Goal: Task Accomplishment & Management: Manage account settings

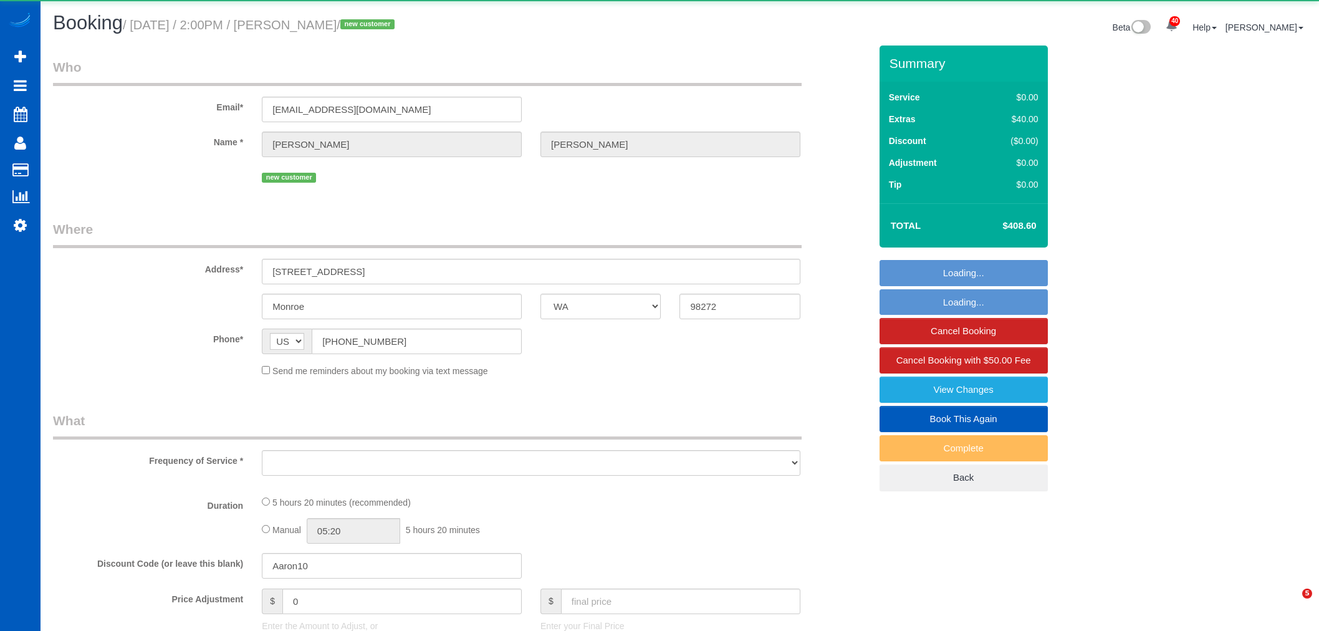
select select "WA"
select select "199"
select select "1001"
select select "3"
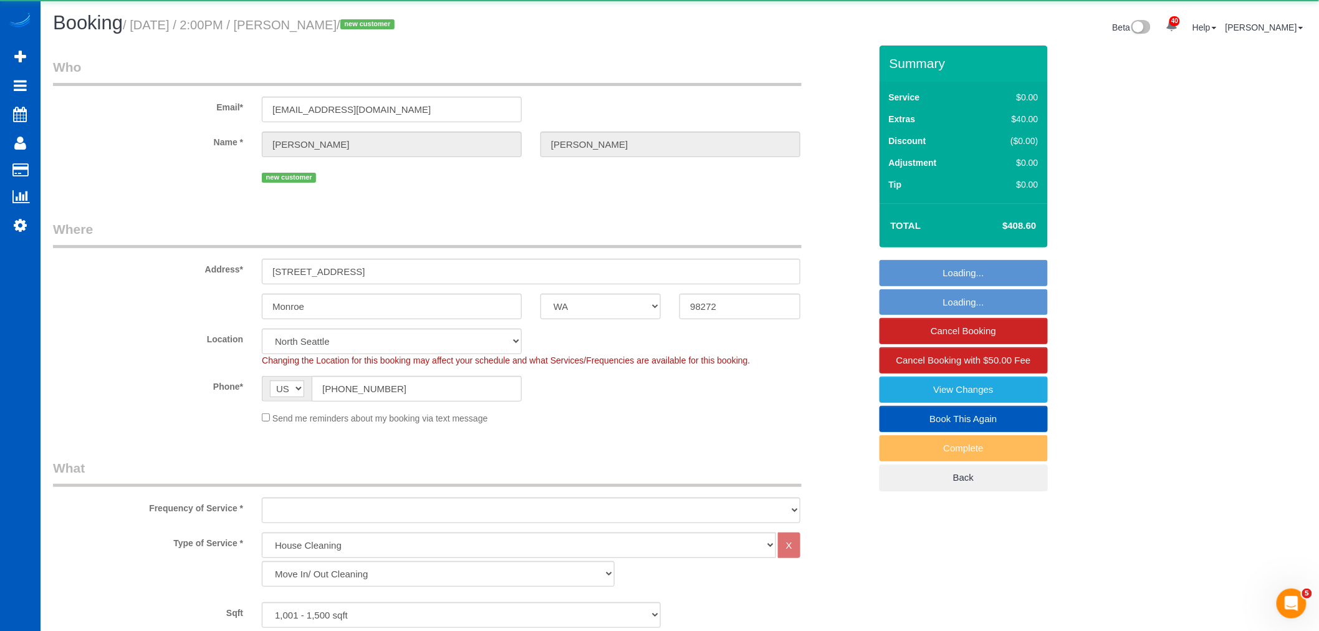
select select "object:12838"
select select "spot53"
select select "1001"
select select "3"
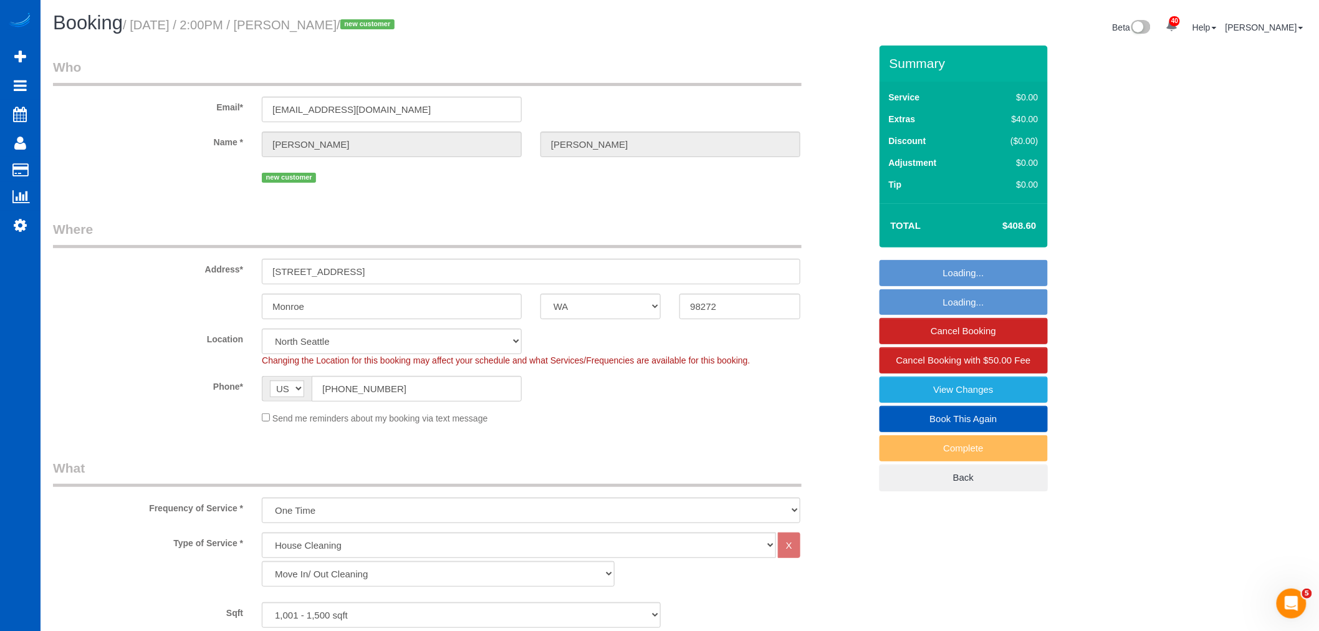
select select "object:13048"
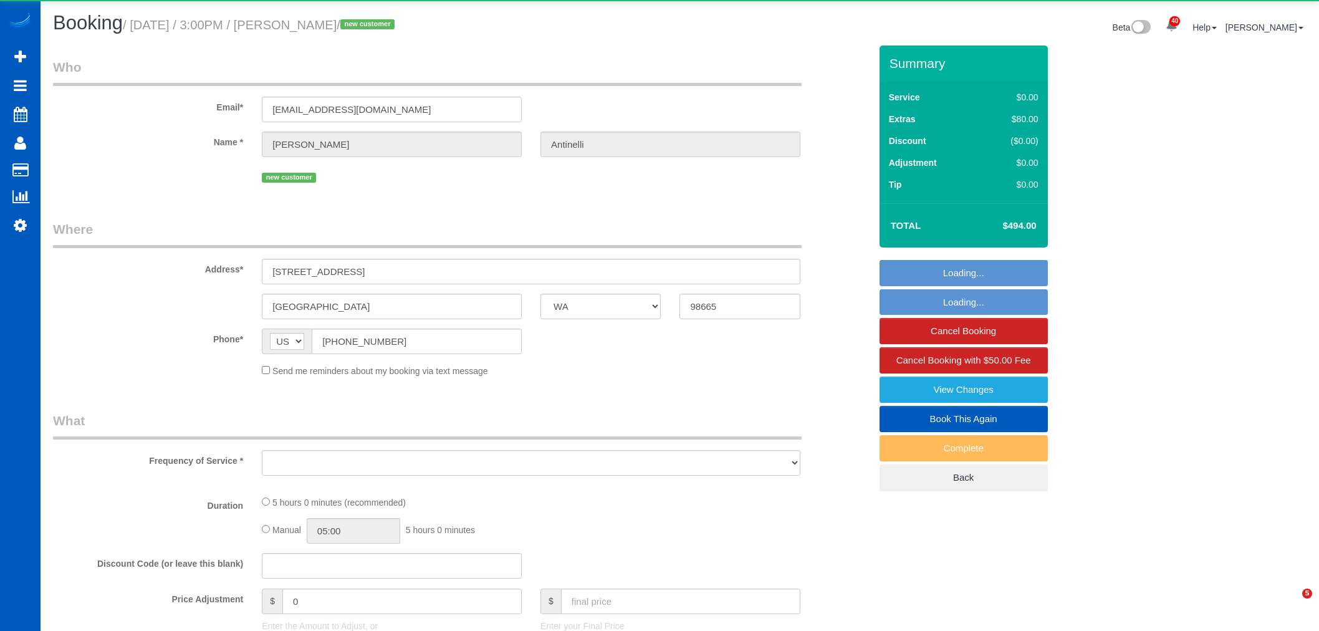
select select "WA"
select select "object:3266"
select select "string:fspay-5cb1aef4-25c3-4c56-8088-abbf19e97fe4"
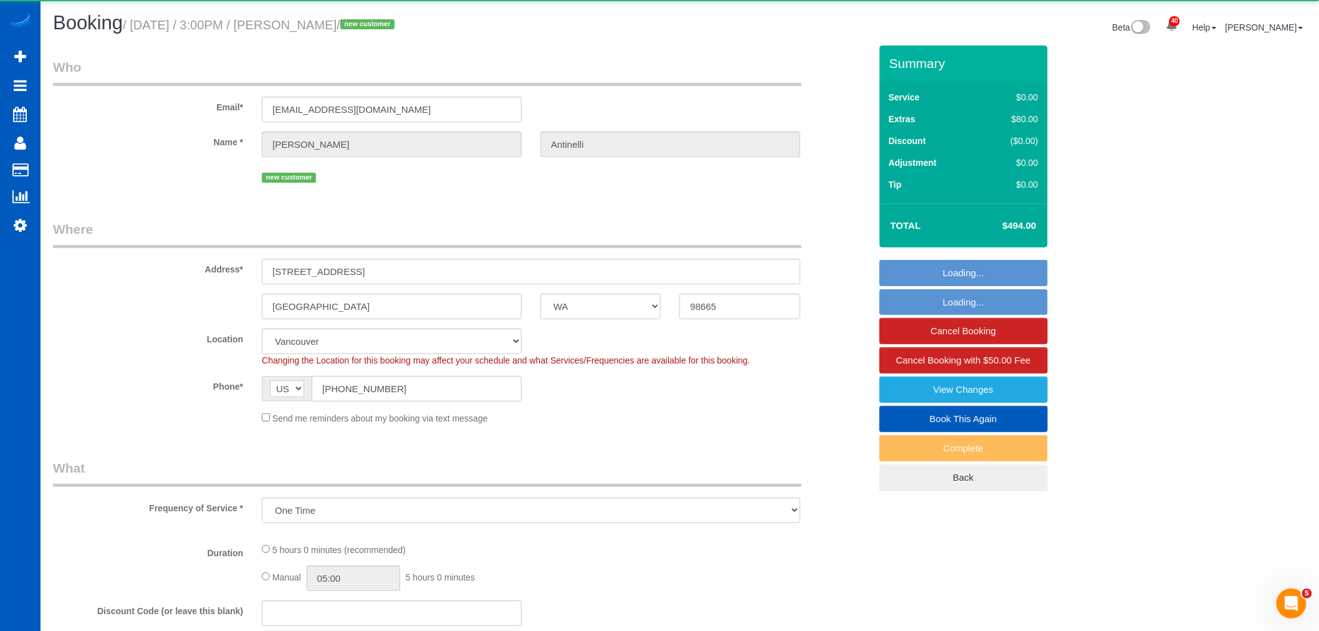
select select "object:3462"
select select "199"
select select "1001"
select select "2"
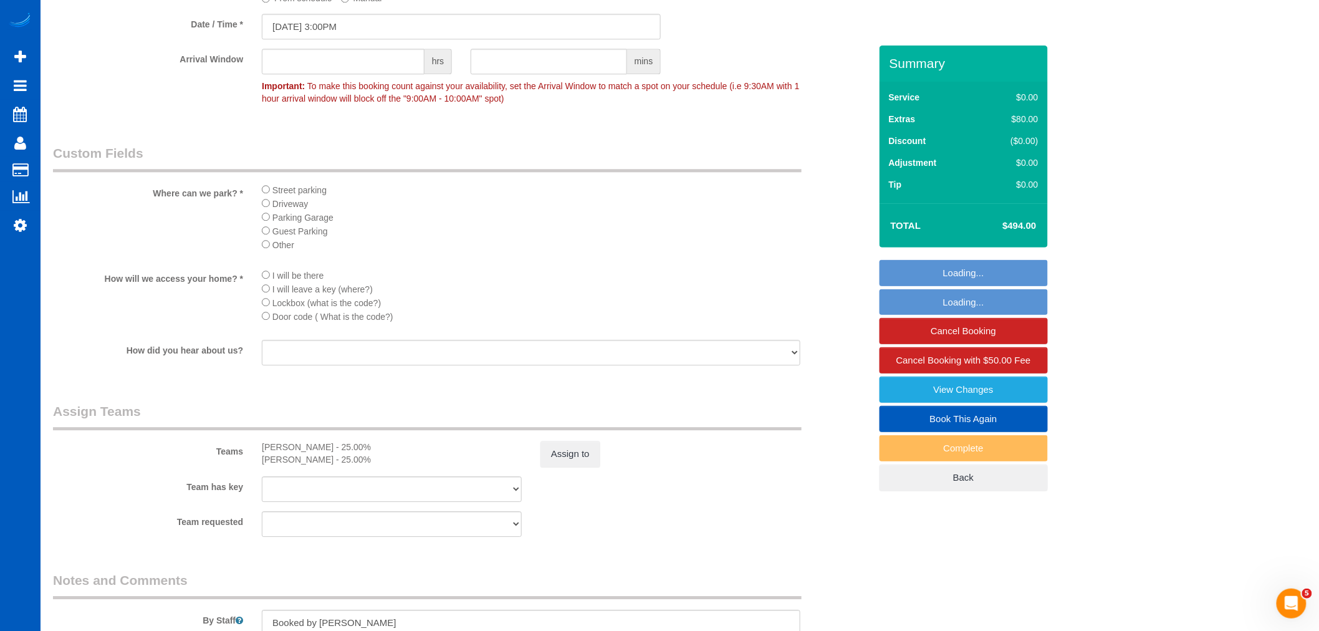
scroll to position [1523, 0]
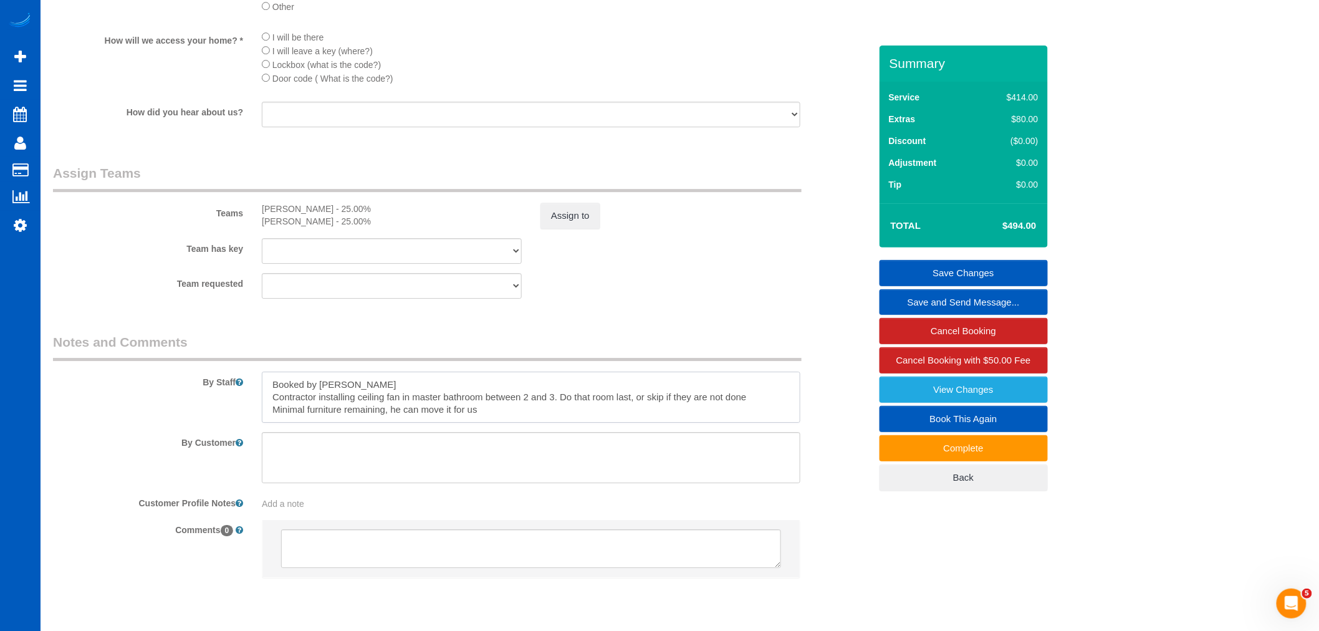
click at [494, 422] on textarea at bounding box center [531, 396] width 538 height 51
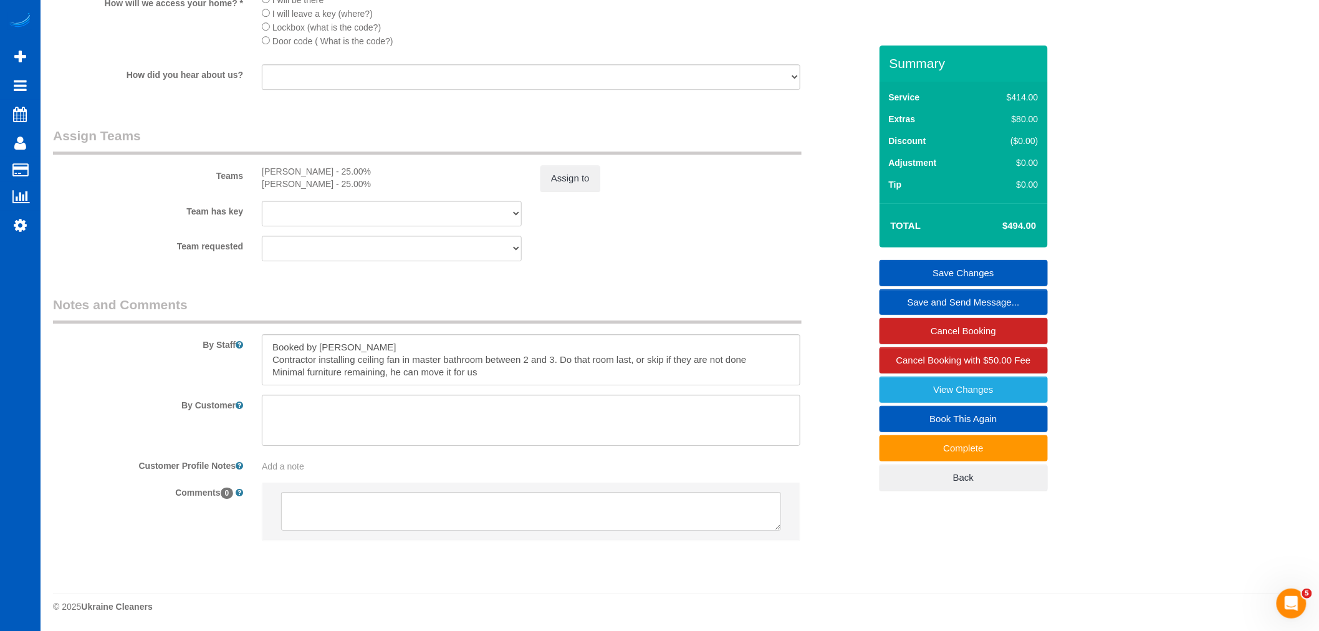
scroll to position [1580, 0]
click at [616, 433] on textarea at bounding box center [531, 419] width 538 height 51
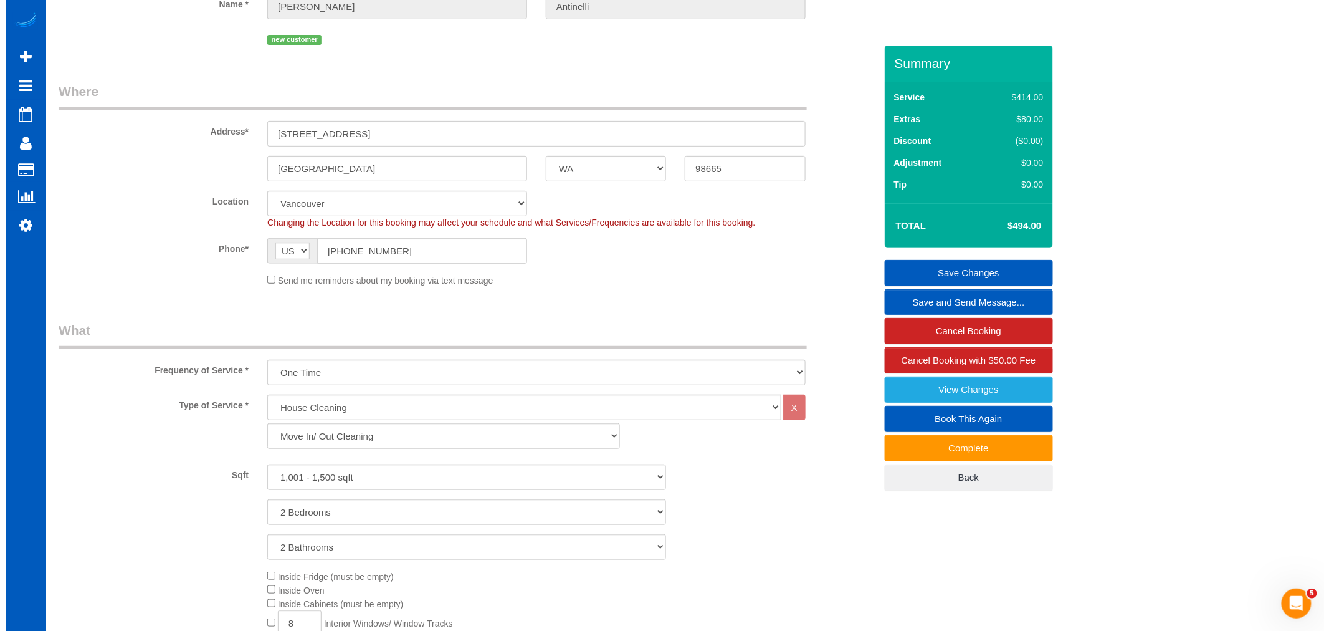
scroll to position [0, 0]
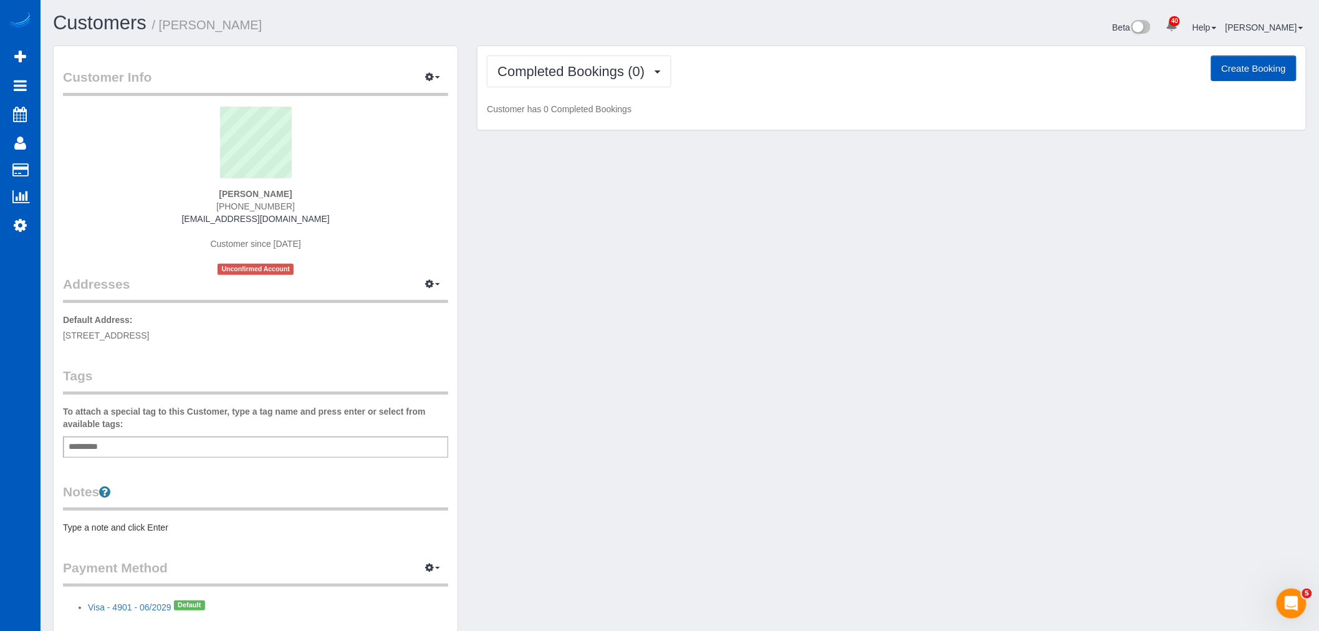
click at [581, 95] on div "Completed Bookings (0) Completed Bookings (0) Upcoming Bookings (1) Cancelled B…" at bounding box center [891, 88] width 828 height 84
click at [581, 82] on button "Completed Bookings (0)" at bounding box center [579, 71] width 184 height 32
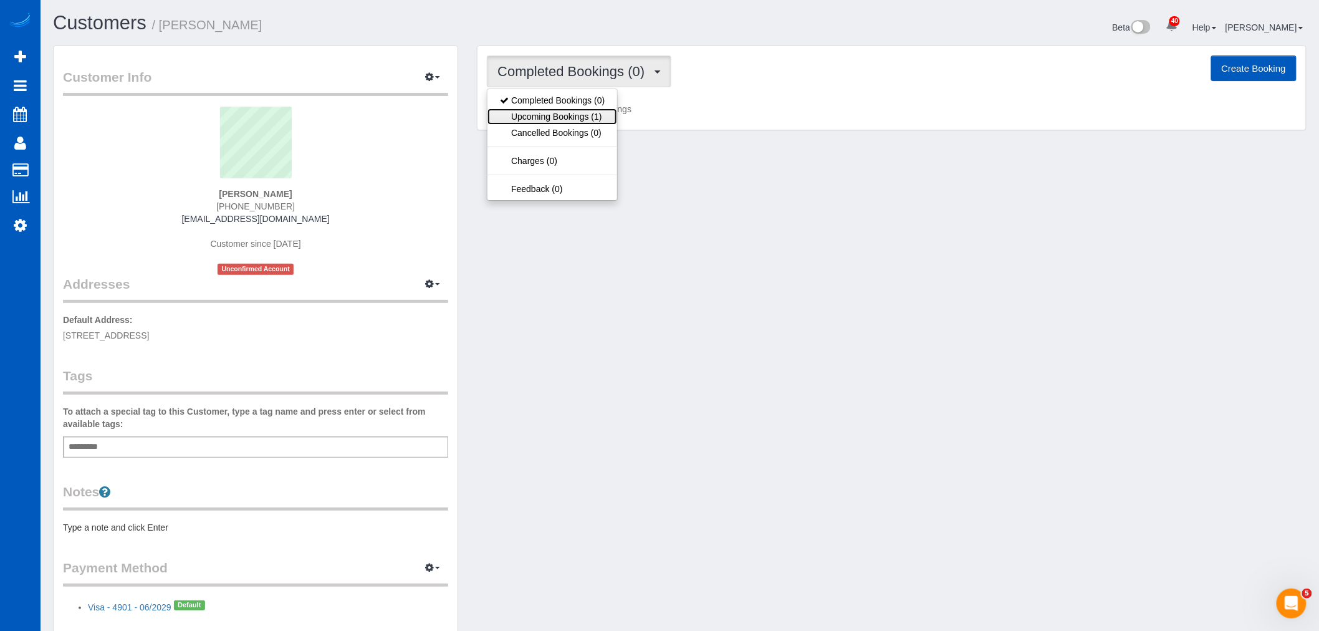
click at [580, 116] on link "Upcoming Bookings (1)" at bounding box center [552, 116] width 130 height 16
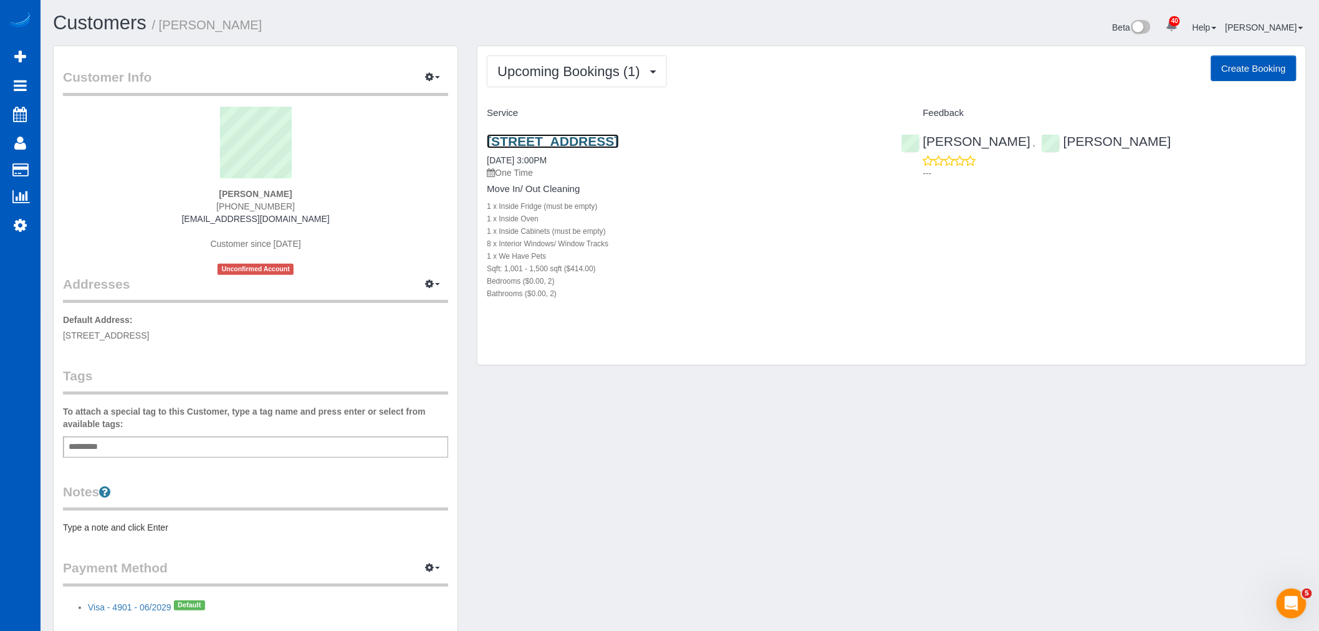
click at [580, 144] on link "[STREET_ADDRESS]" at bounding box center [552, 141] width 131 height 14
click at [449, 75] on div "Customer Info Edit Contact Info Send Message Email Preferences Special Sales Ta…" at bounding box center [256, 346] width 404 height 601
click at [443, 75] on button "button" at bounding box center [432, 77] width 31 height 19
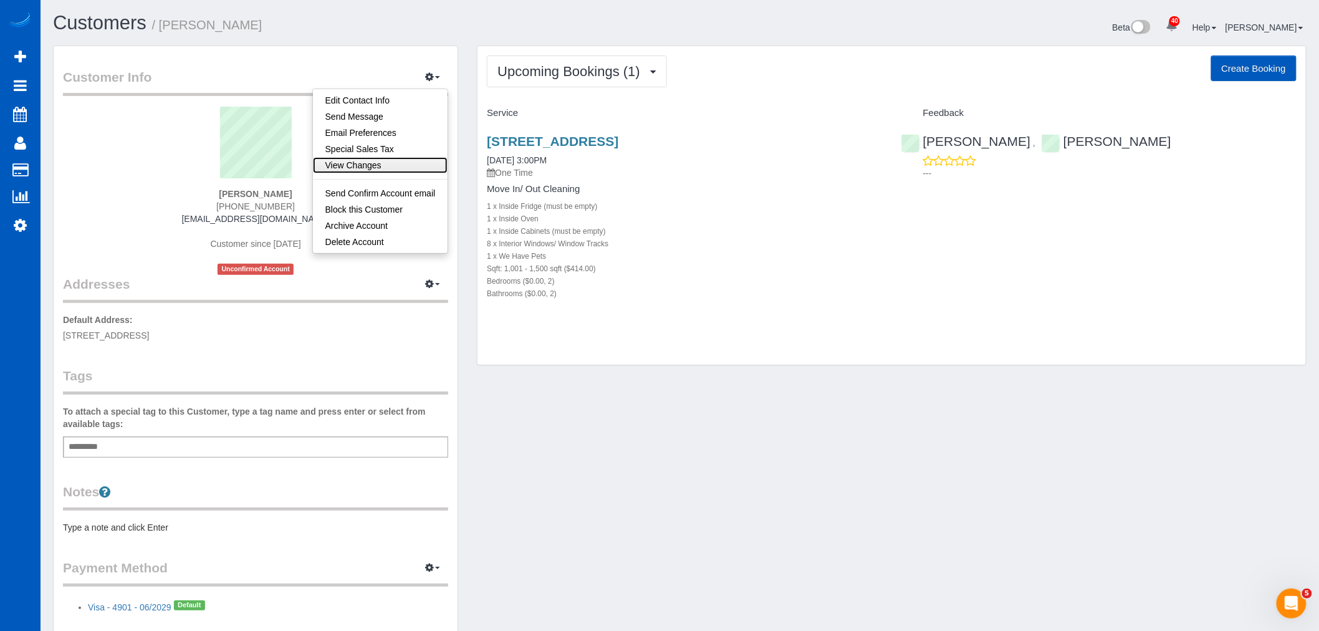
click at [394, 165] on link "View Changes" at bounding box center [380, 165] width 135 height 16
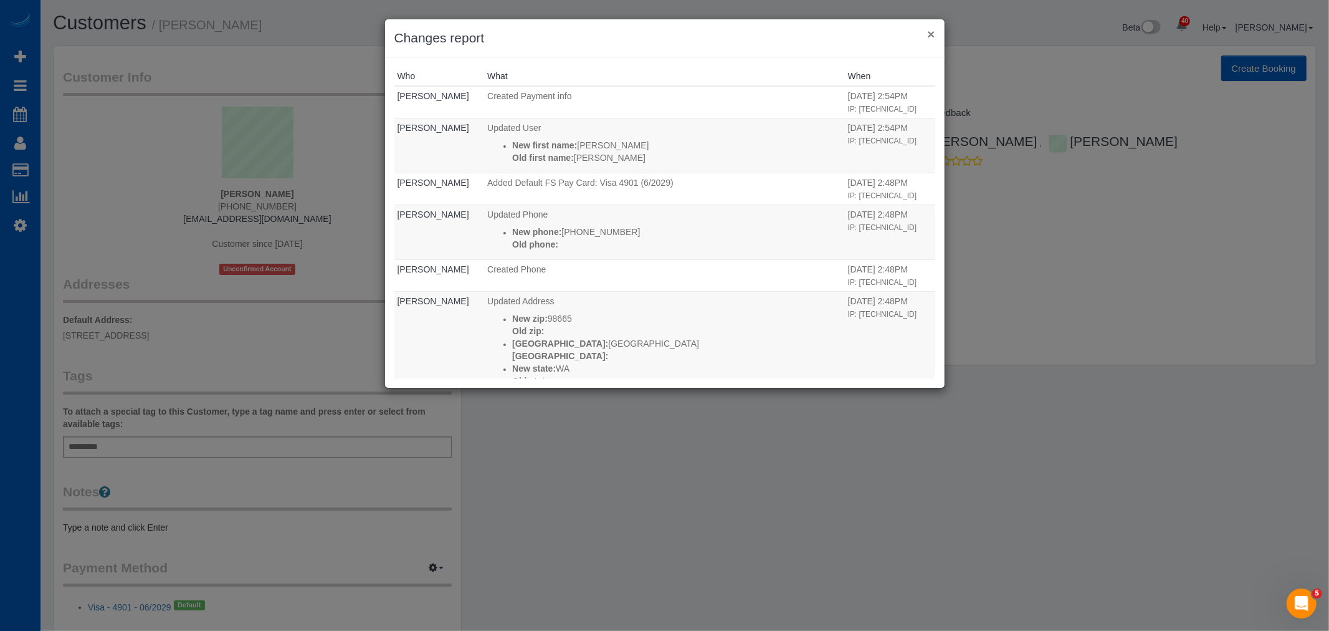
click at [932, 39] on button "×" at bounding box center [930, 33] width 7 height 13
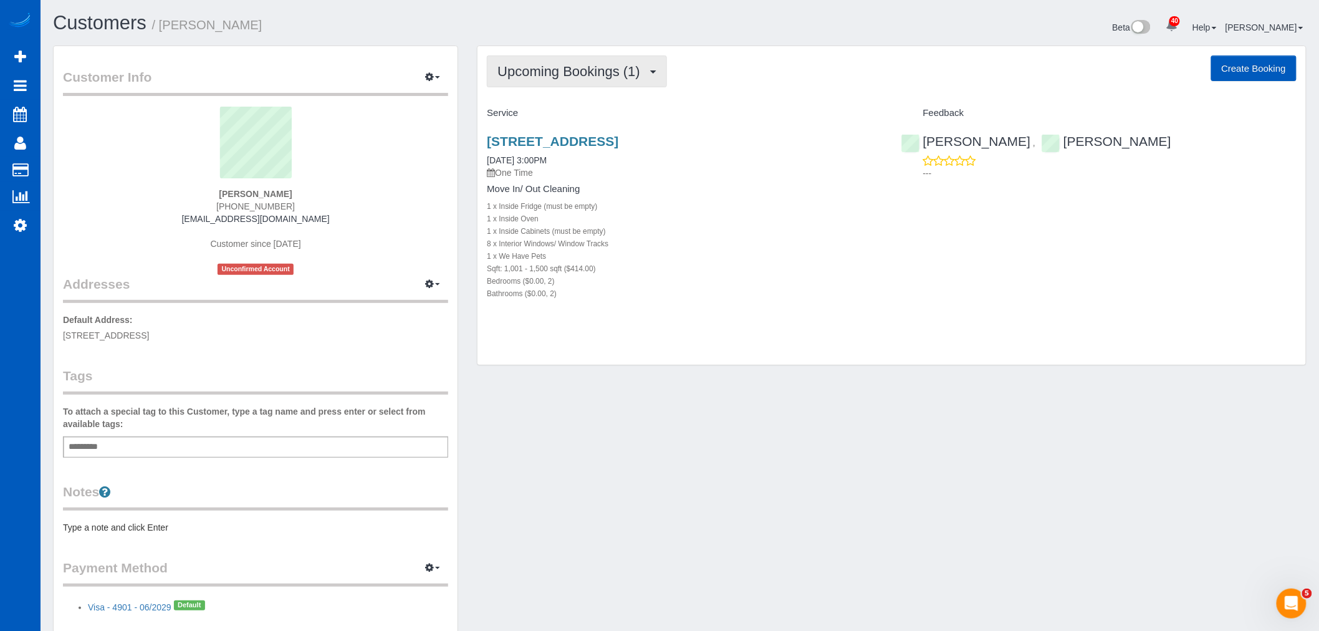
click at [577, 70] on span "Upcoming Bookings (1)" at bounding box center [571, 72] width 149 height 16
click at [499, 465] on div "Customer Info Edit Contact Info Send Message Email Preferences Special Sales Ta…" at bounding box center [680, 352] width 1272 height 615
click at [443, 79] on button "button" at bounding box center [432, 77] width 31 height 19
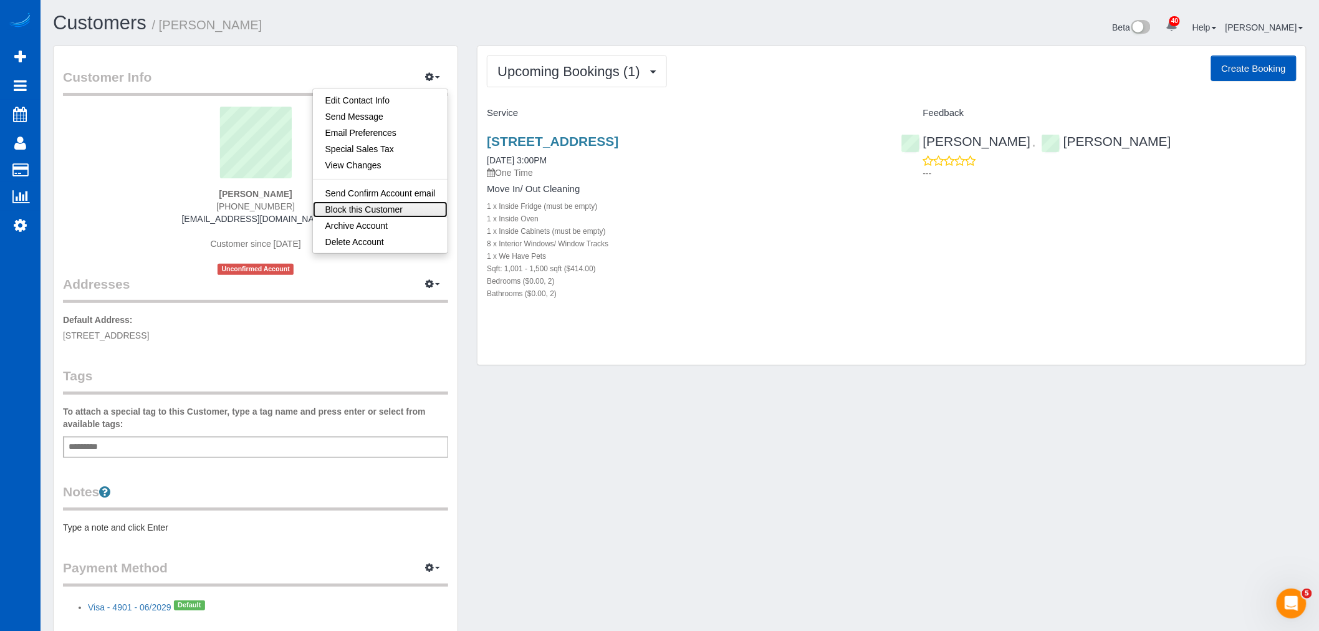
click at [386, 207] on link "Block this Customer" at bounding box center [380, 209] width 135 height 16
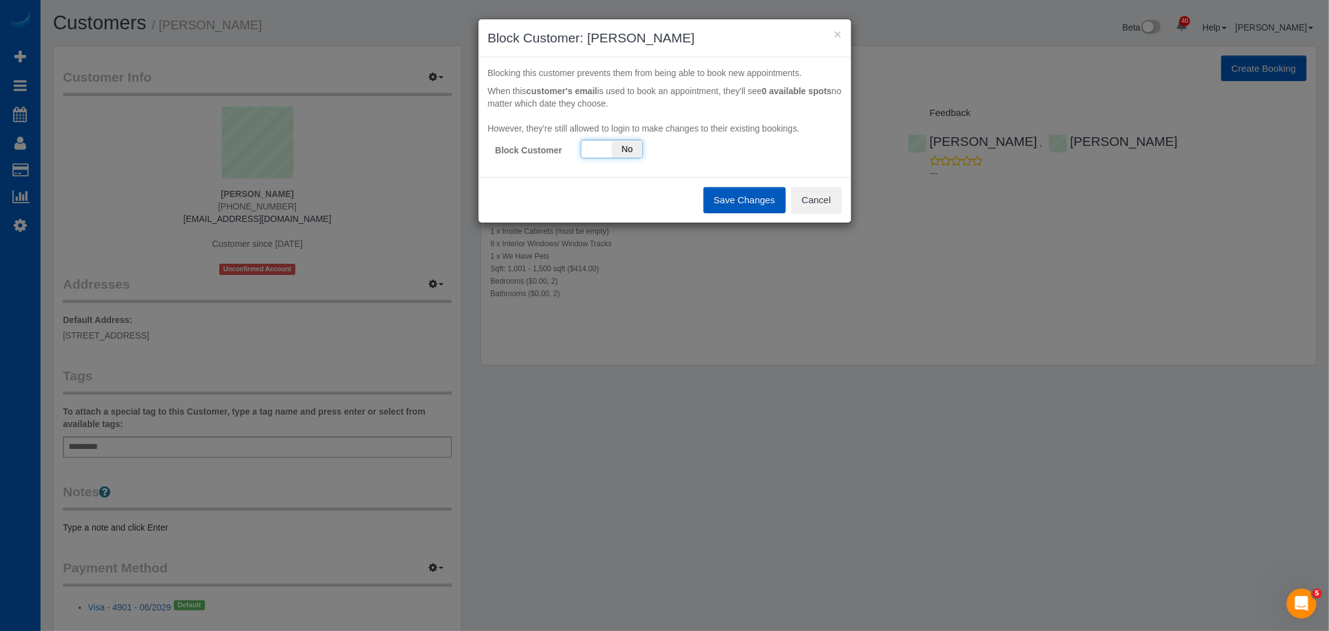
click at [590, 144] on div "Yes No" at bounding box center [612, 149] width 62 height 19
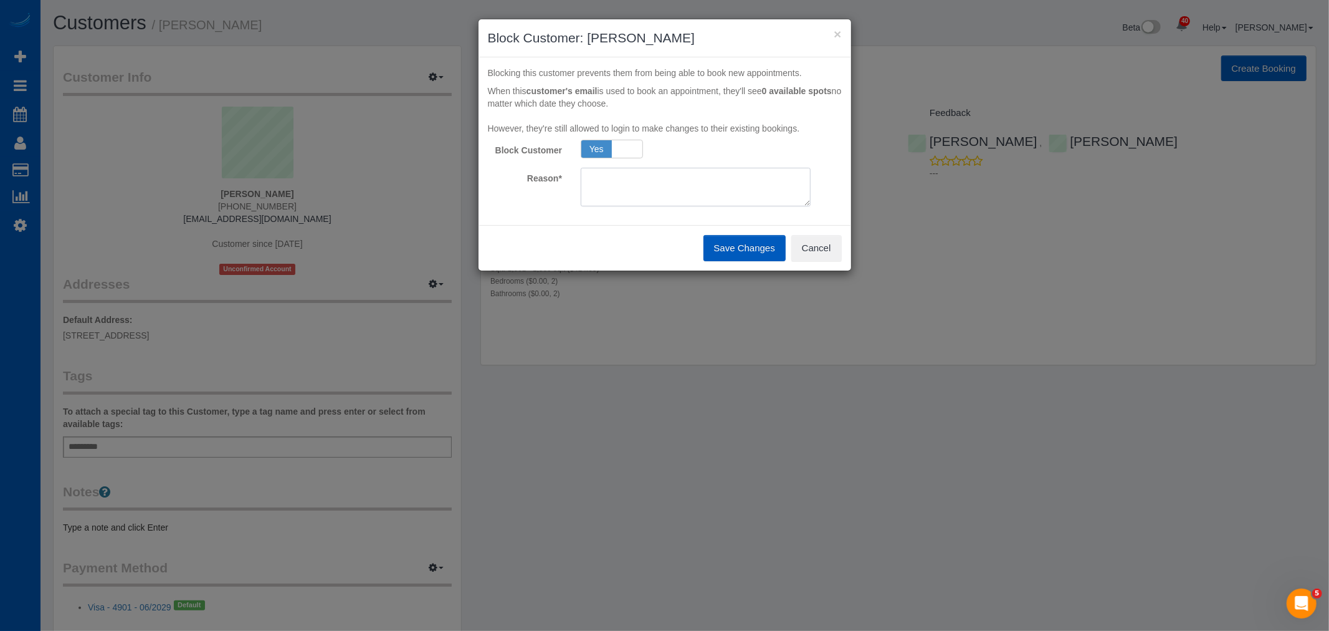
click at [629, 185] on textarea at bounding box center [696, 187] width 230 height 39
type textarea "crazy"
click at [750, 255] on button "Save Changes" at bounding box center [745, 248] width 82 height 26
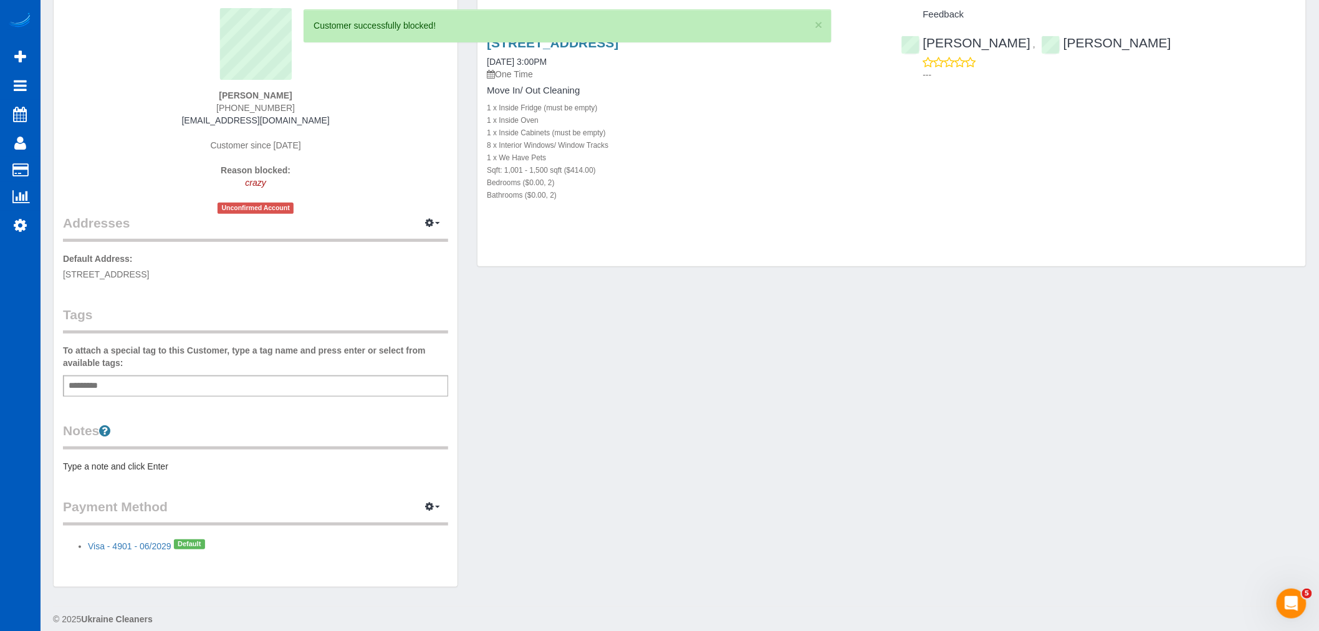
scroll to position [110, 0]
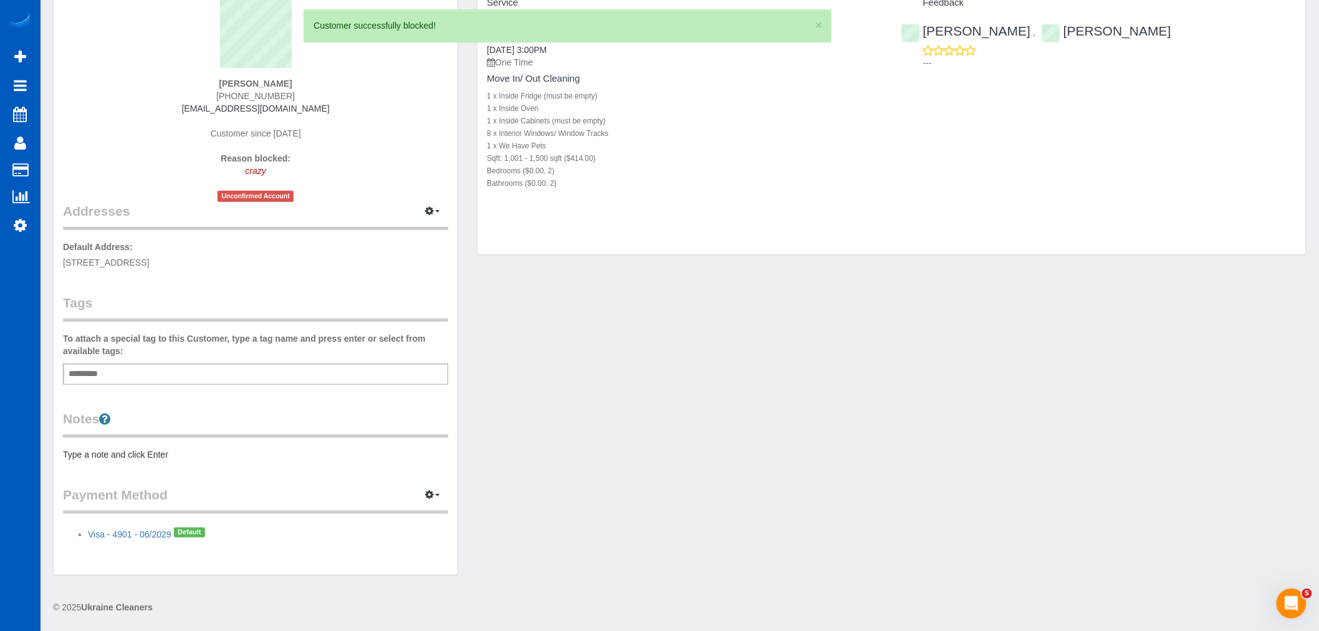
click at [588, 401] on div "Customer Info Edit Contact Info Send Message Email Preferences Special Sales Ta…" at bounding box center [680, 261] width 1272 height 652
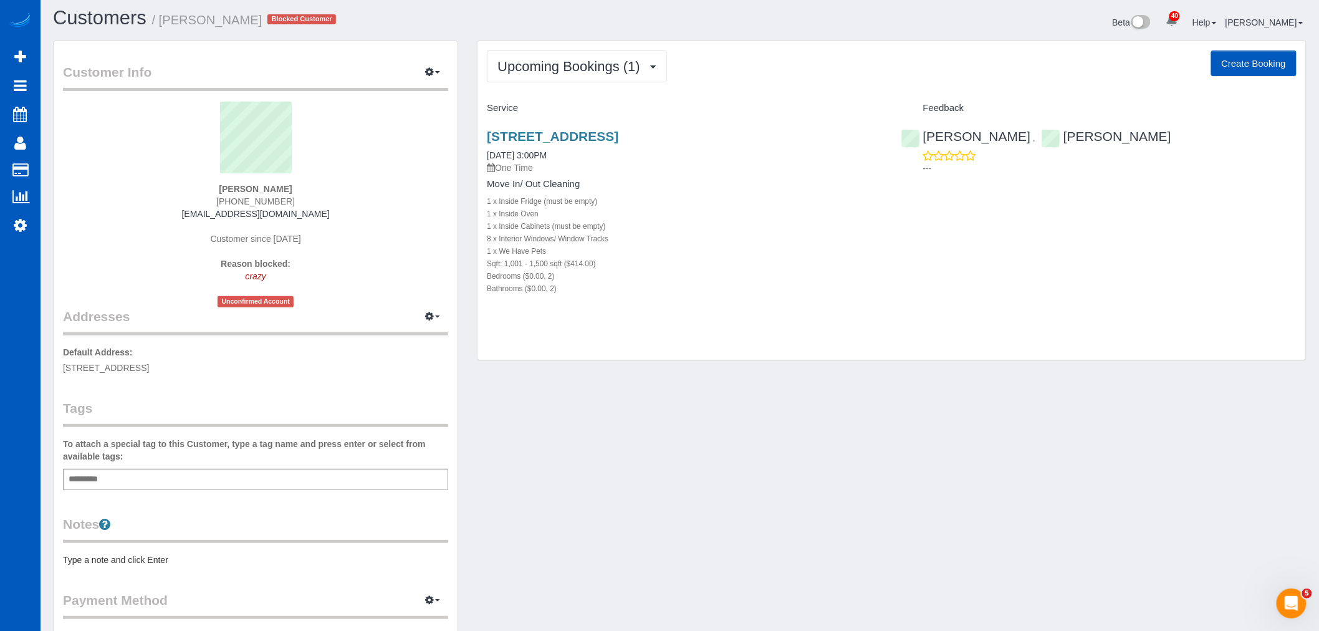
scroll to position [0, 0]
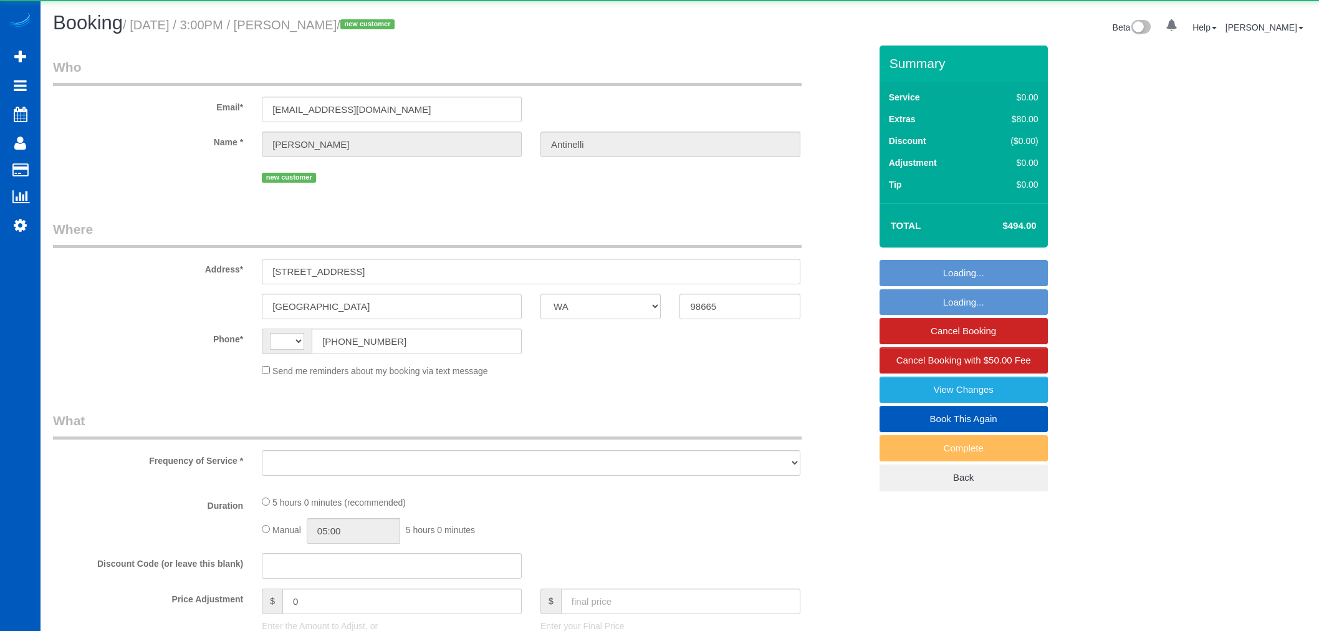
select select "WA"
select select "string:US"
select select "object:1015"
select select "string:fspay-5cb1aef4-25c3-4c56-8088-abbf19e97fe4"
select select "199"
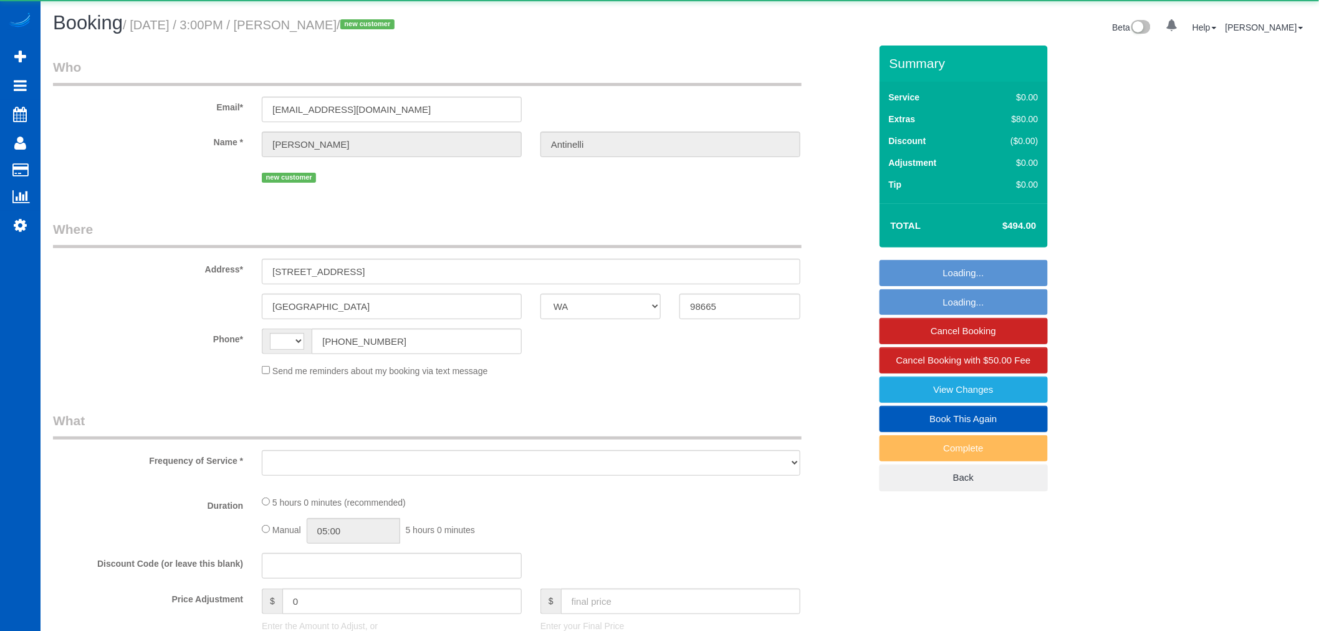
select select "1001"
select select "2"
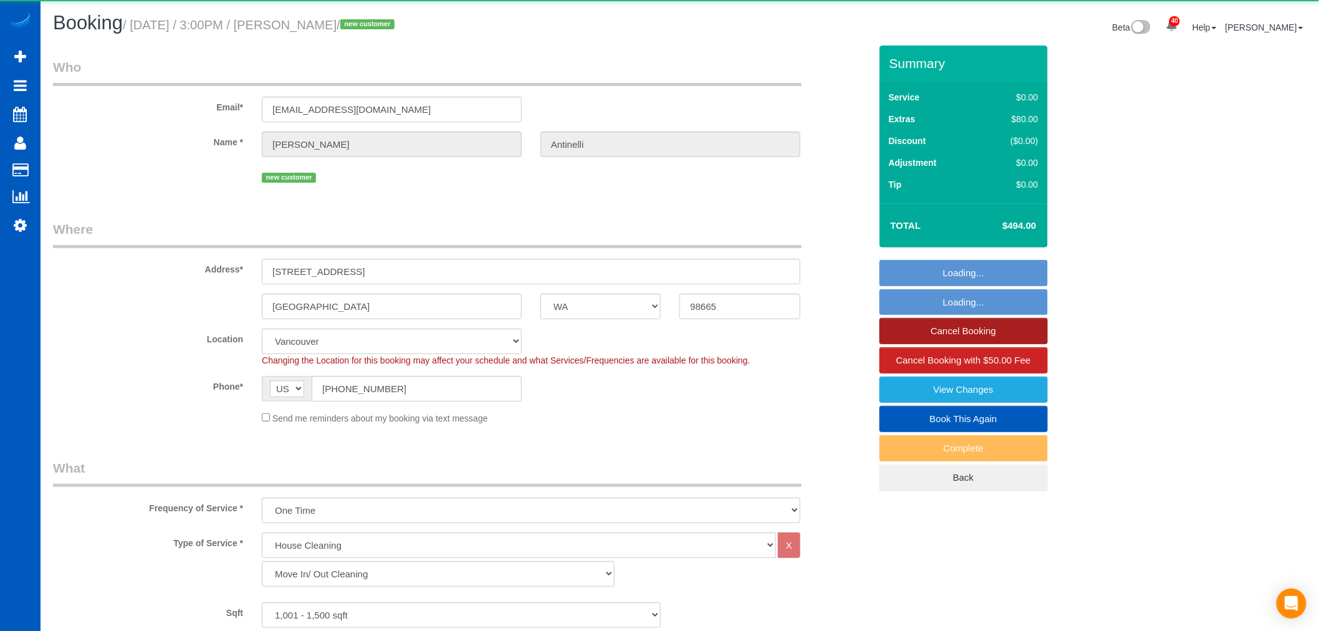
select select "object:1220"
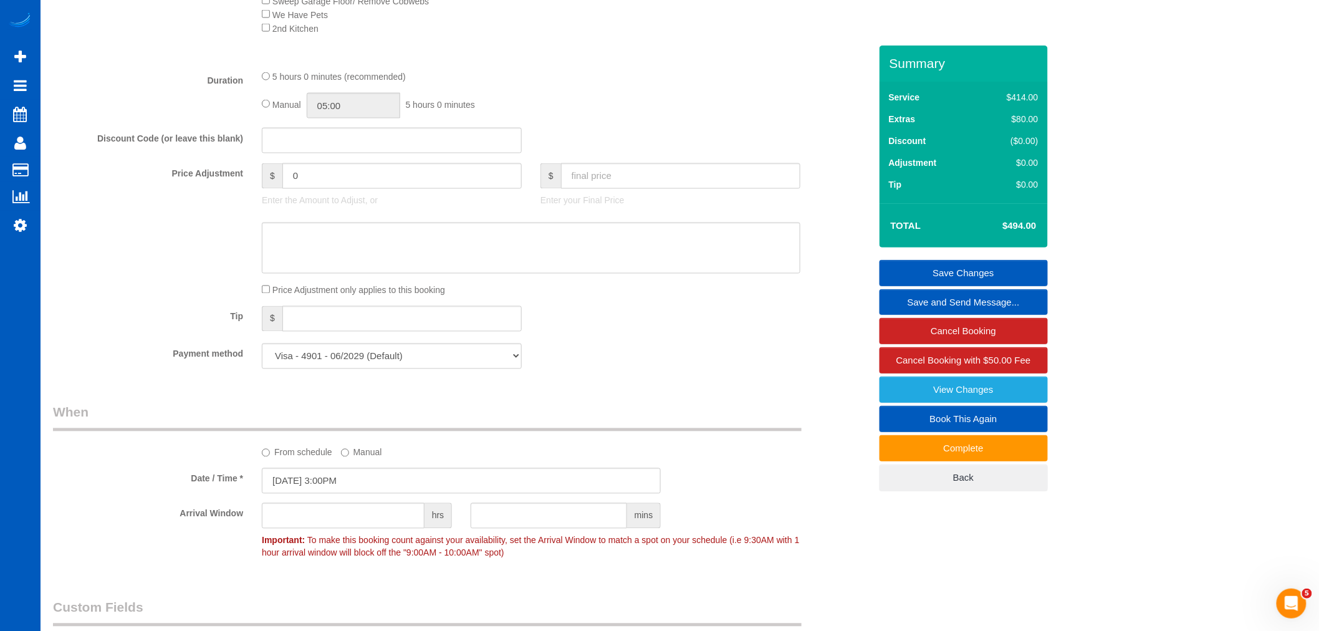
scroll to position [900, 0]
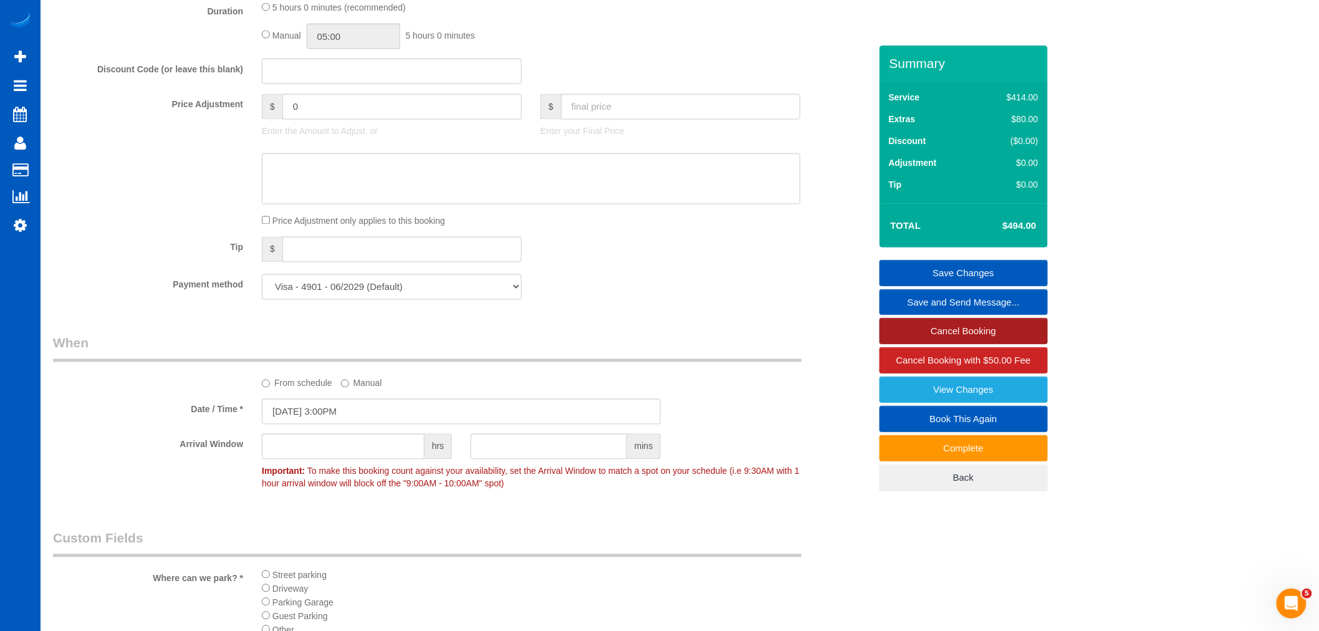
click at [986, 327] on link "Cancel Booking" at bounding box center [963, 331] width 168 height 26
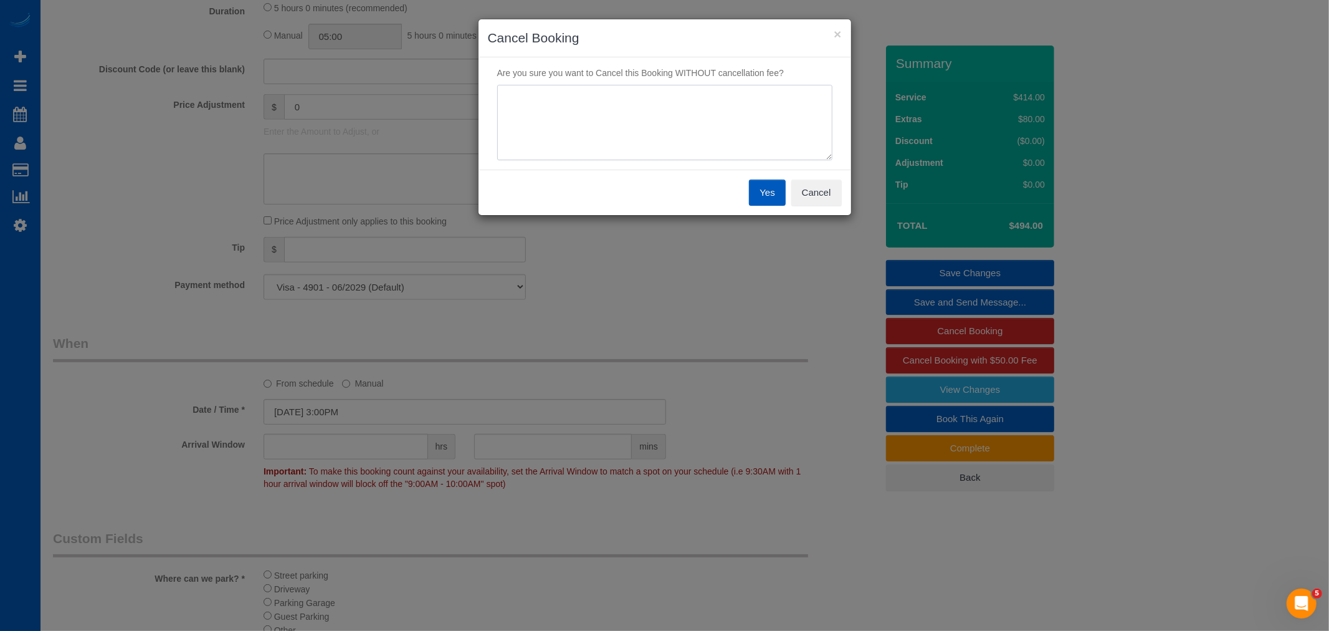
click at [604, 137] on textarea at bounding box center [664, 123] width 335 height 76
click at [662, 122] on textarea at bounding box center [664, 123] width 335 height 76
type textarea "Kicked our cleaners out"
click at [751, 183] on button "Yes" at bounding box center [767, 192] width 36 height 26
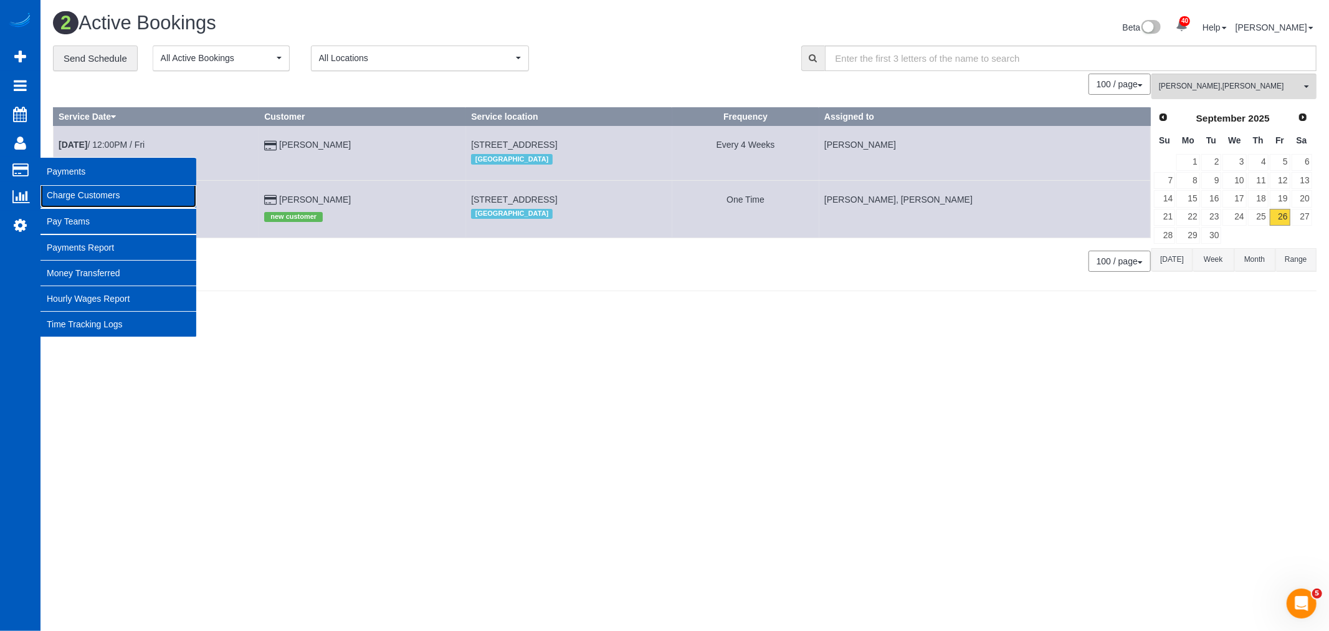
click at [90, 194] on link "Charge Customers" at bounding box center [119, 195] width 156 height 25
select select
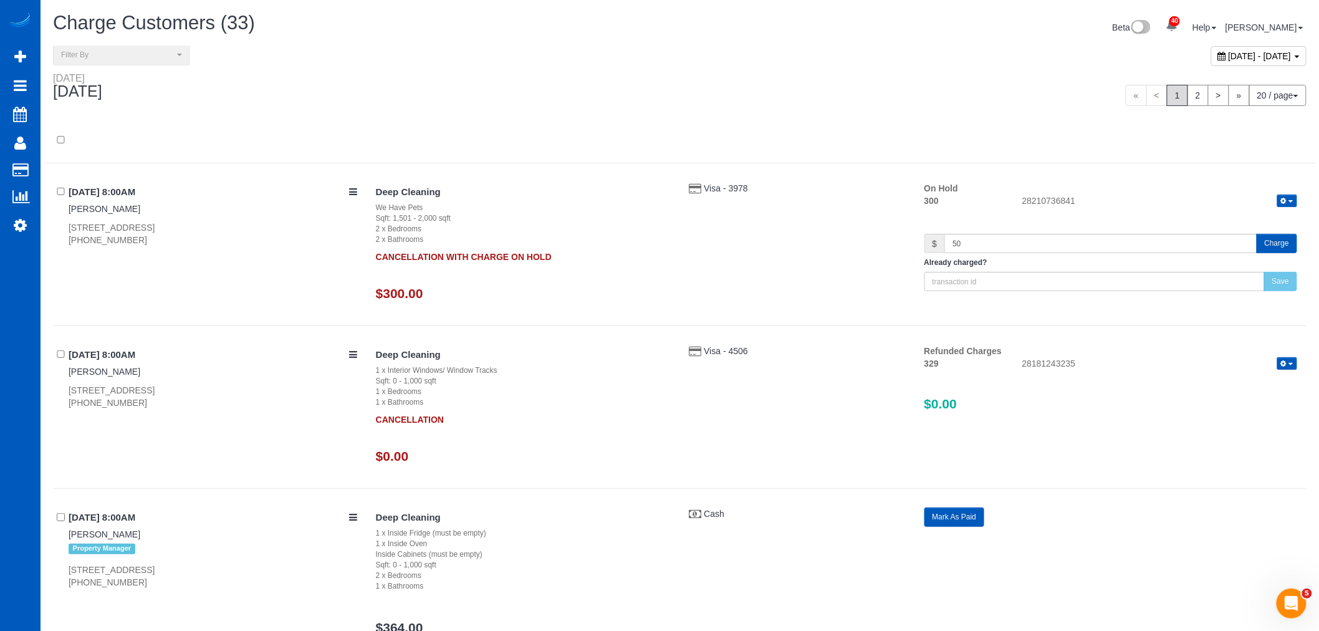
click at [1228, 55] on span "September 26, 2025 - September 26, 2025" at bounding box center [1259, 56] width 63 height 10
type input "**********"
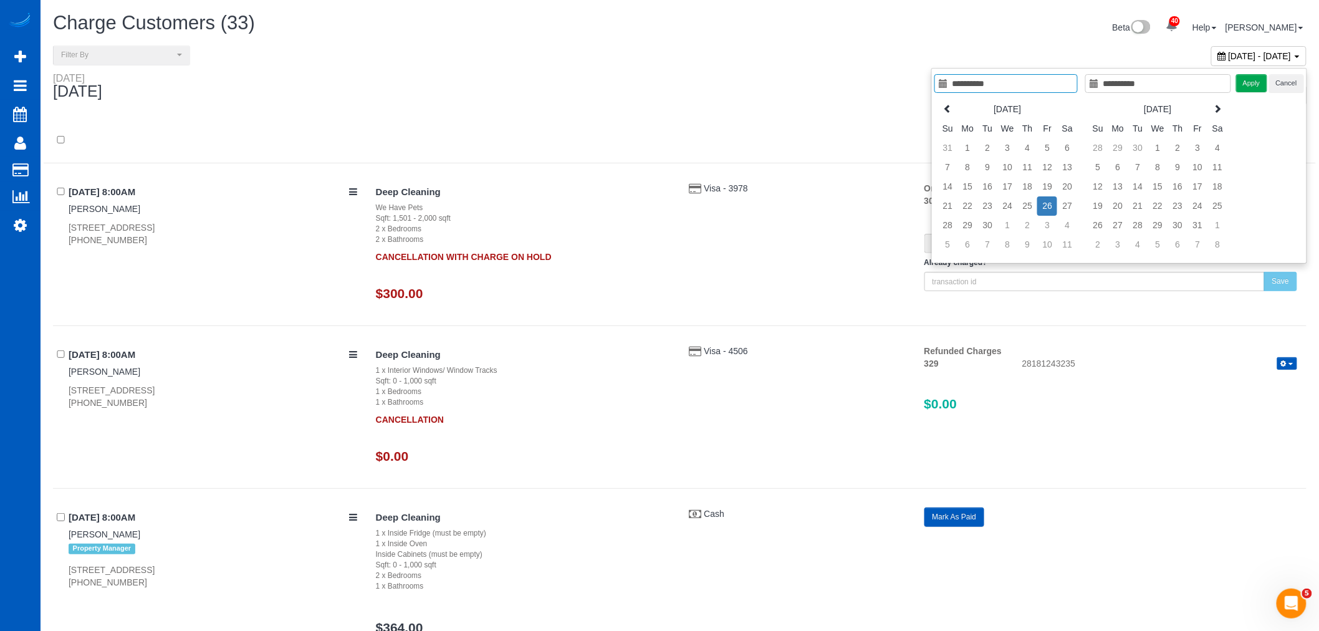
click at [1049, 203] on td "26" at bounding box center [1047, 205] width 20 height 19
type input "**********"
click at [1252, 79] on button "Apply" at bounding box center [1251, 83] width 31 height 18
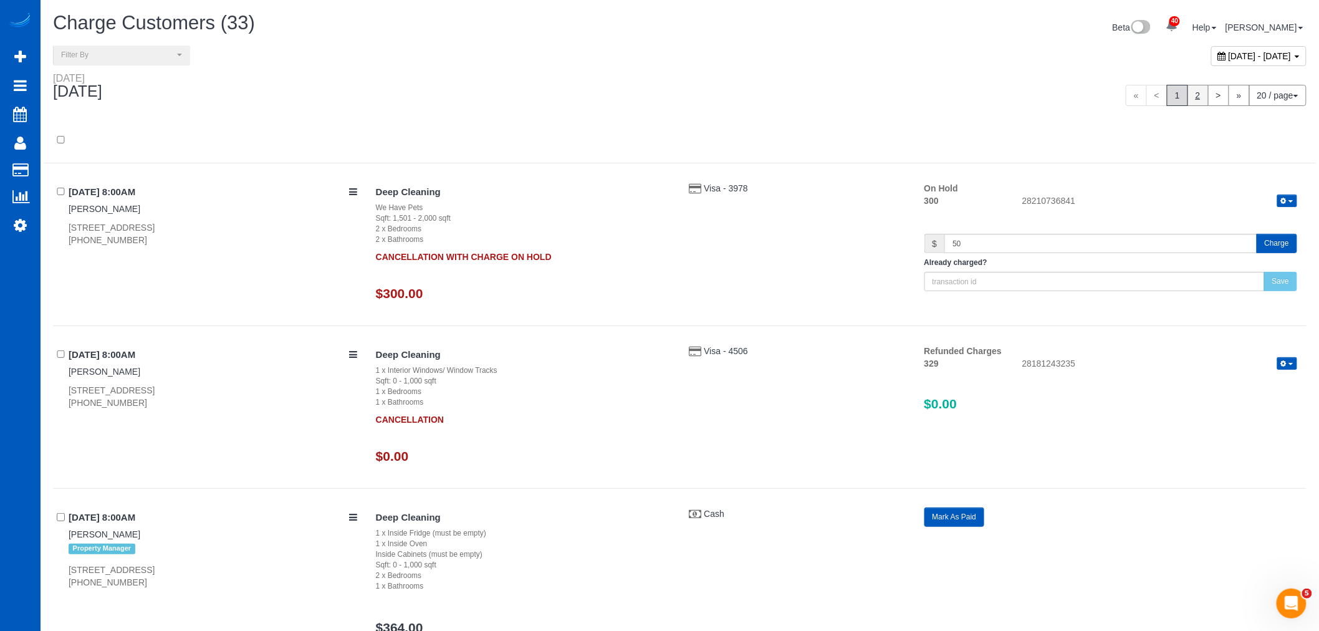
click at [1196, 90] on link "2" at bounding box center [1197, 95] width 21 height 21
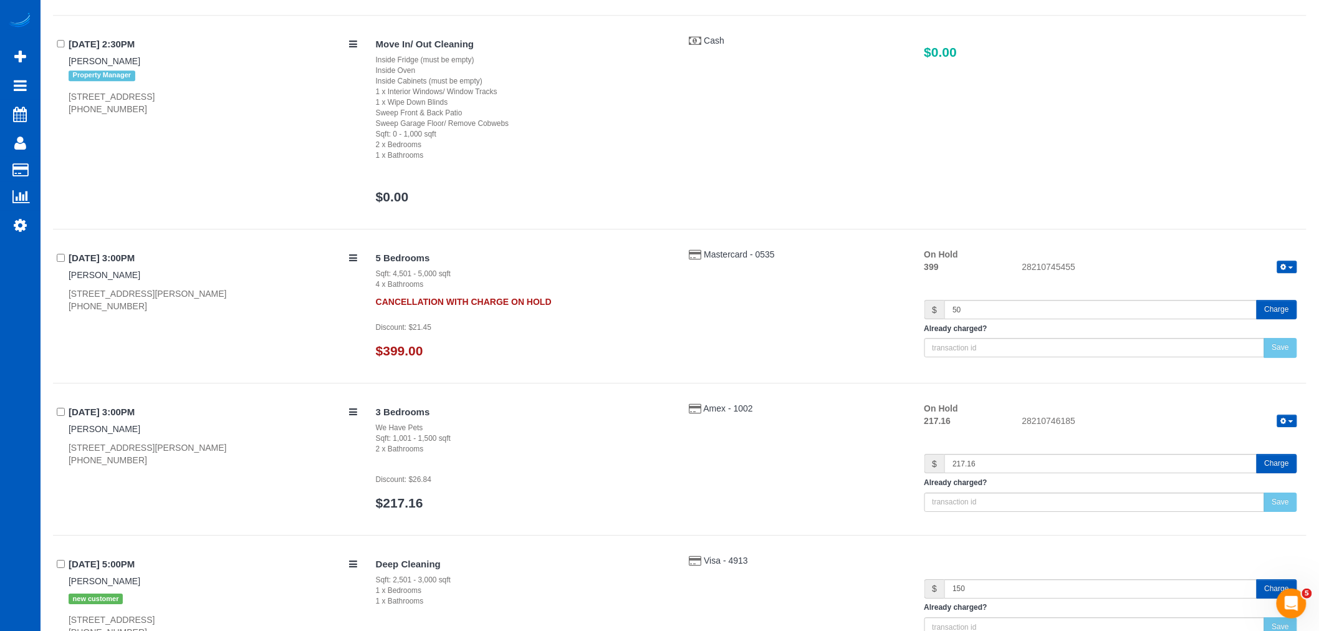
scroll to position [1459, 0]
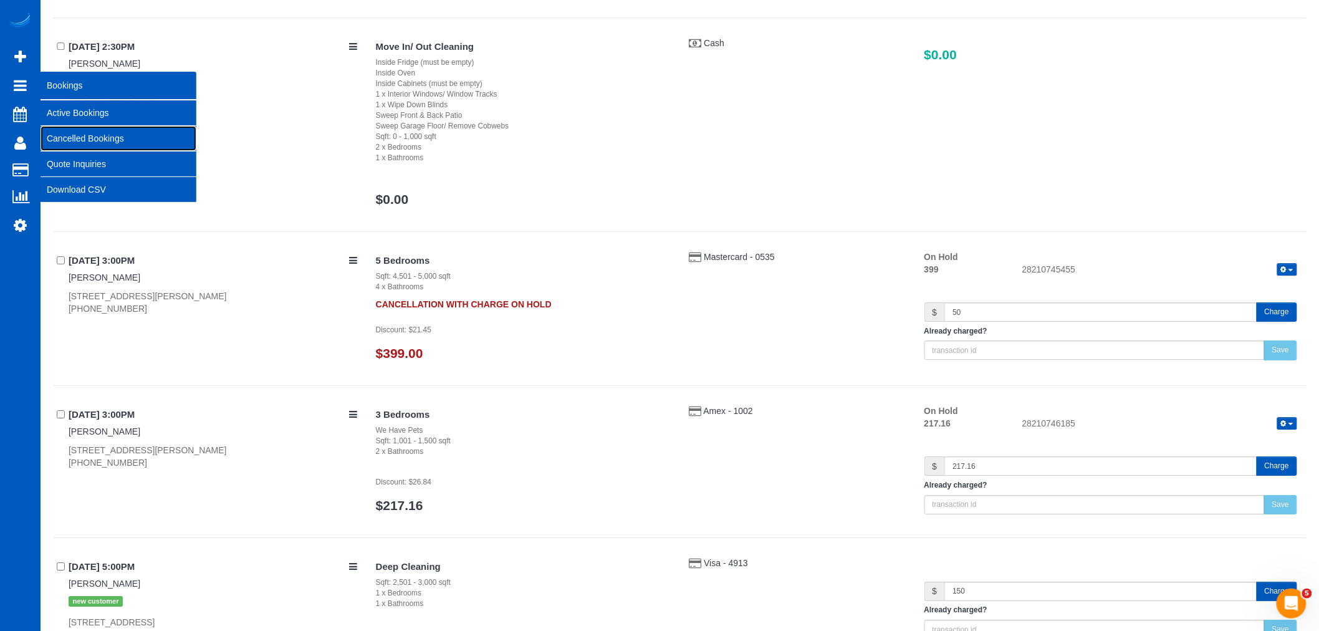
click at [76, 141] on link "Cancelled Bookings" at bounding box center [119, 138] width 156 height 25
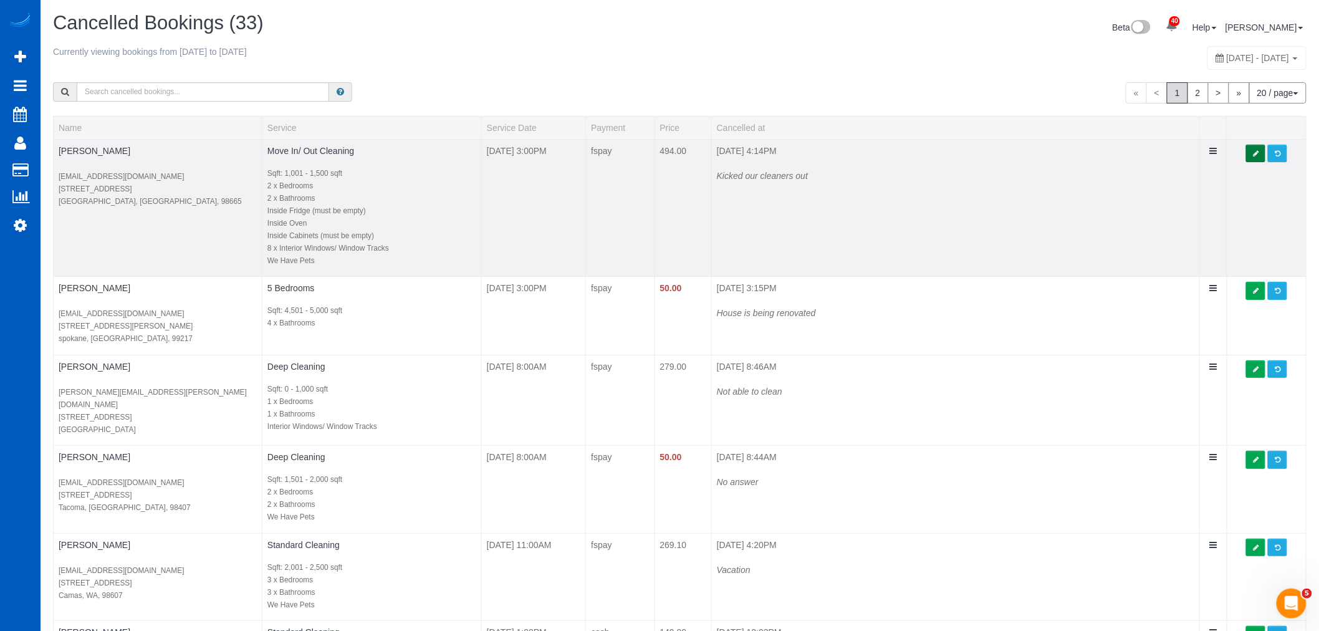
click at [1252, 158] on link at bounding box center [1255, 154] width 19 height 18
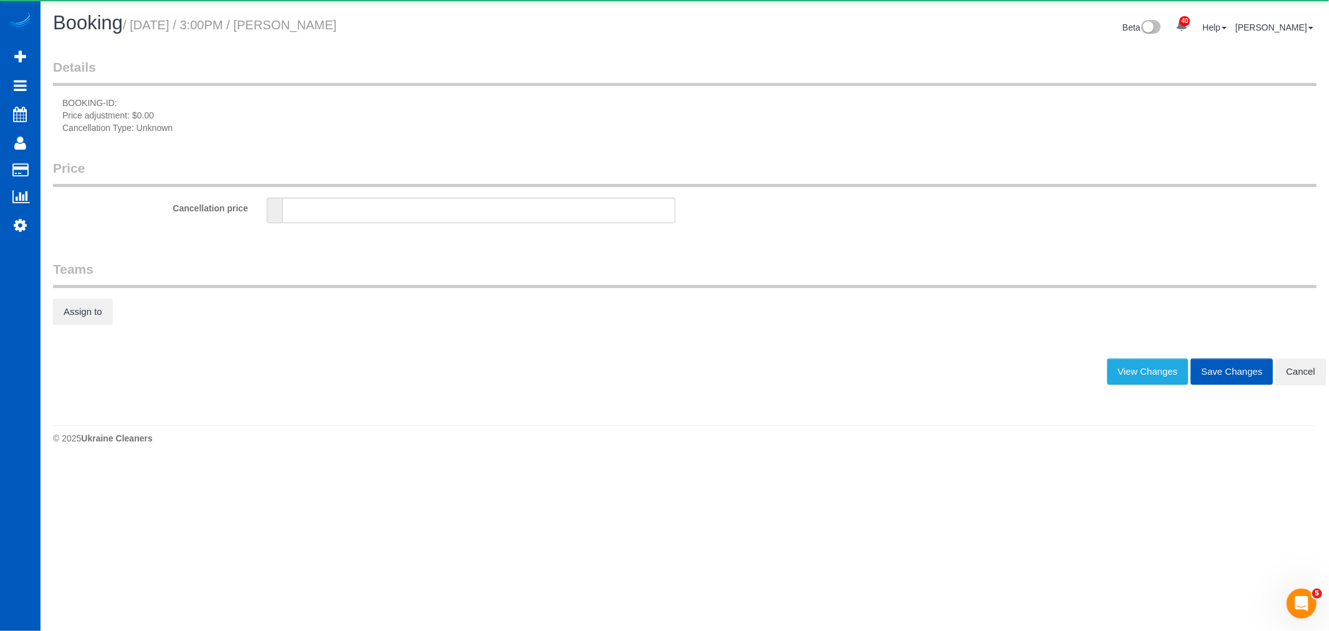
type input "0"
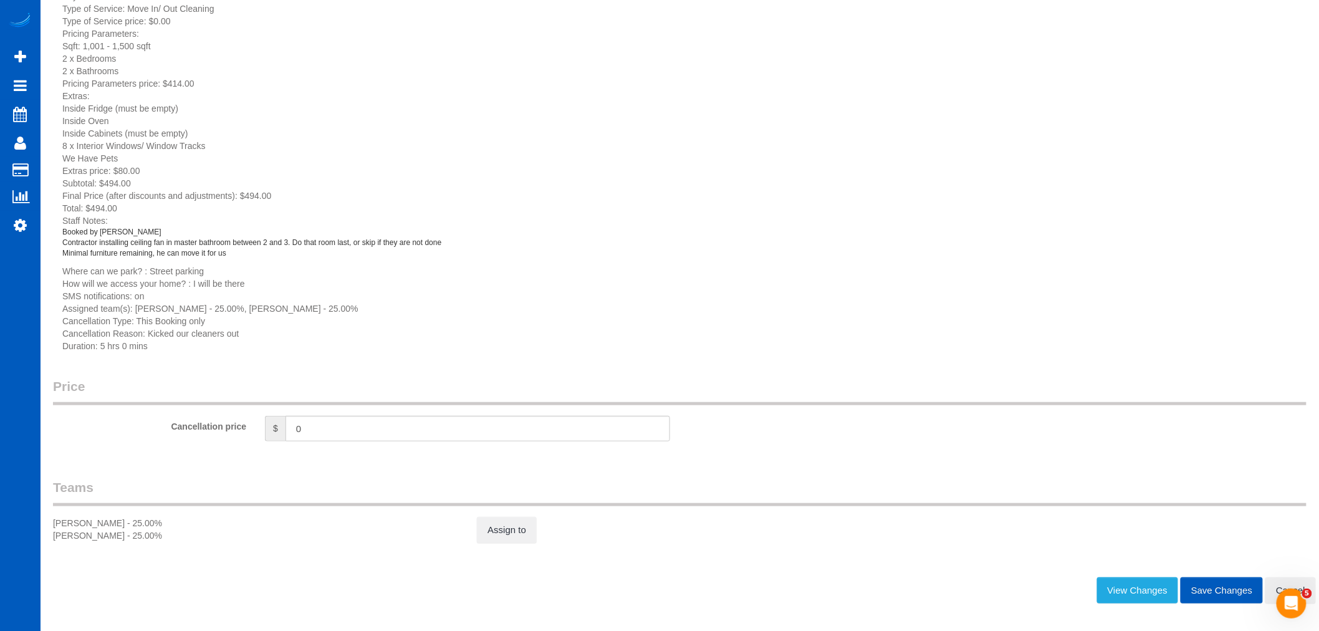
scroll to position [244, 0]
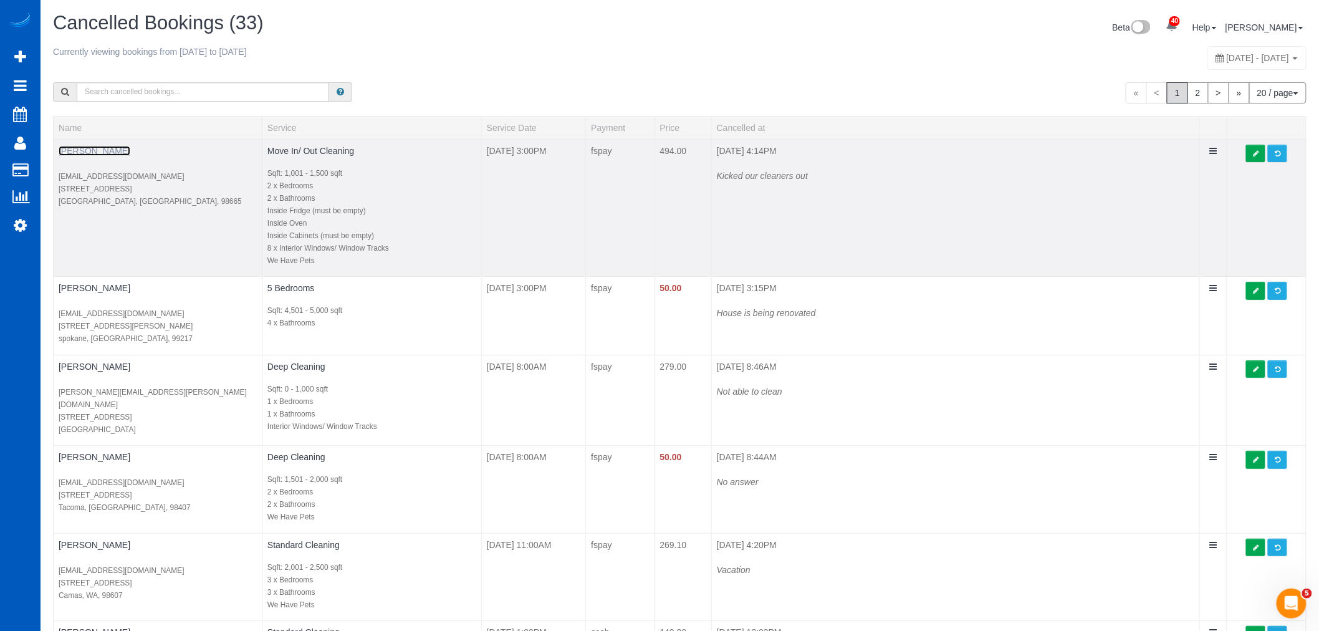
click at [95, 147] on link "[PERSON_NAME]" at bounding box center [95, 151] width 72 height 10
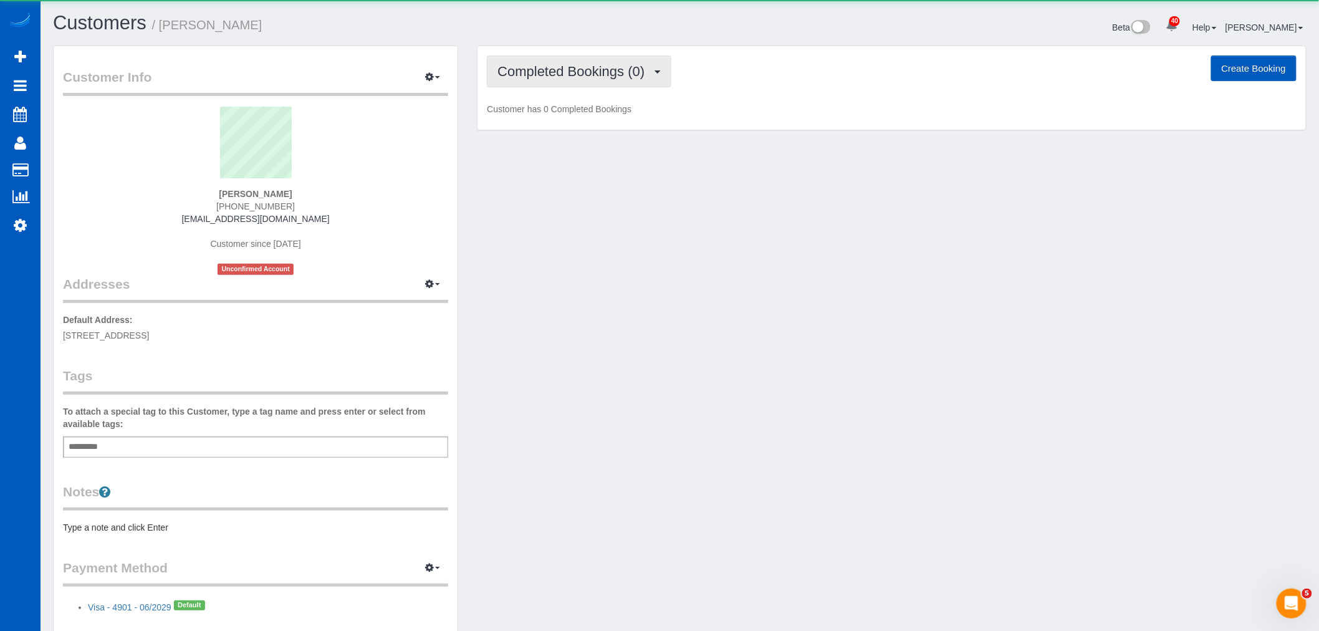
click at [539, 82] on button "Completed Bookings (0)" at bounding box center [579, 71] width 184 height 32
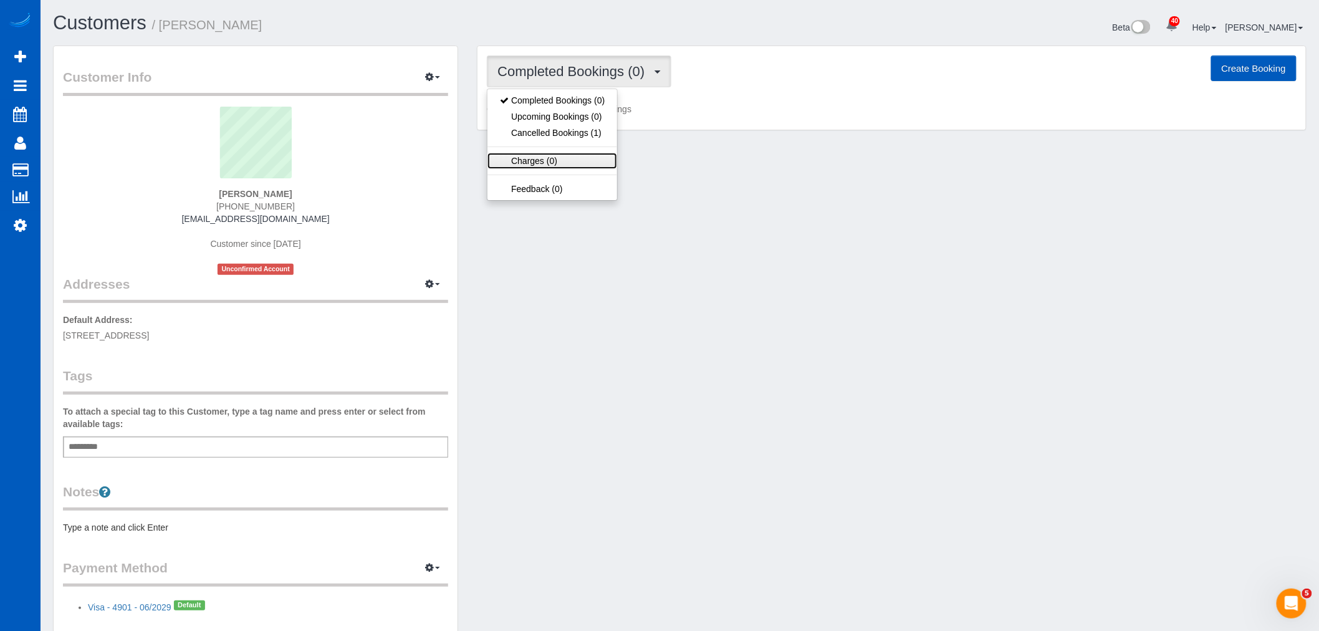
click at [561, 156] on link "Charges (0)" at bounding box center [552, 161] width 130 height 16
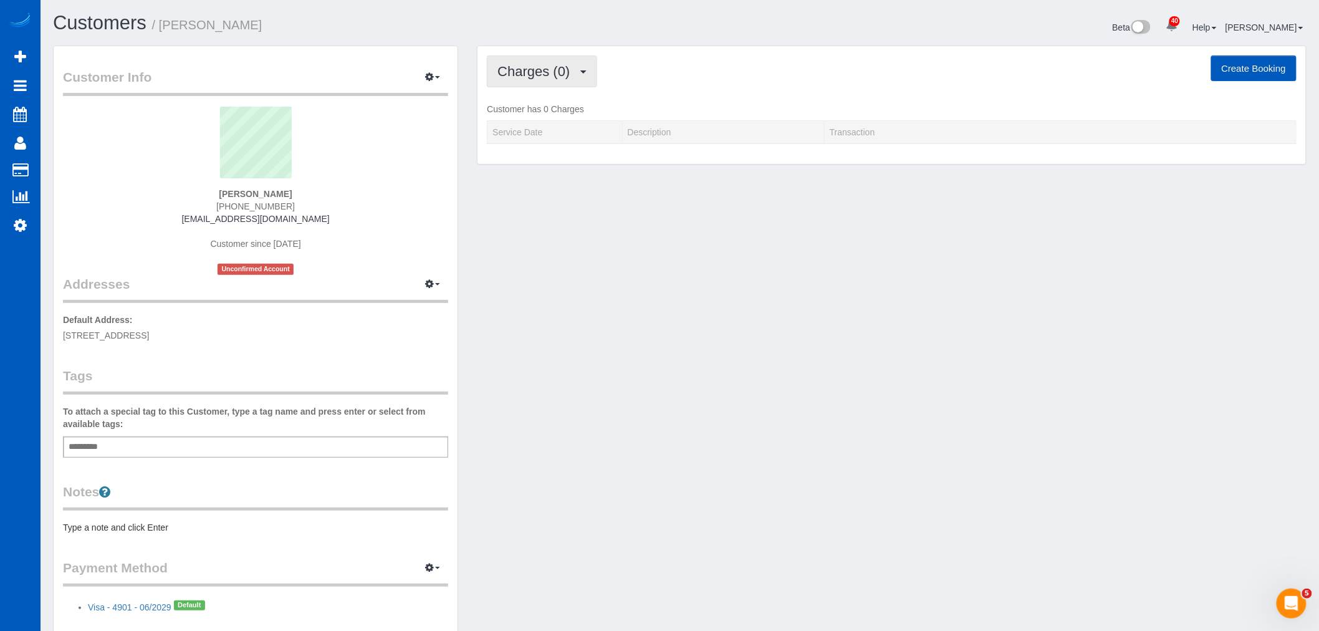
click at [565, 73] on span "Charges (0)" at bounding box center [536, 72] width 79 height 16
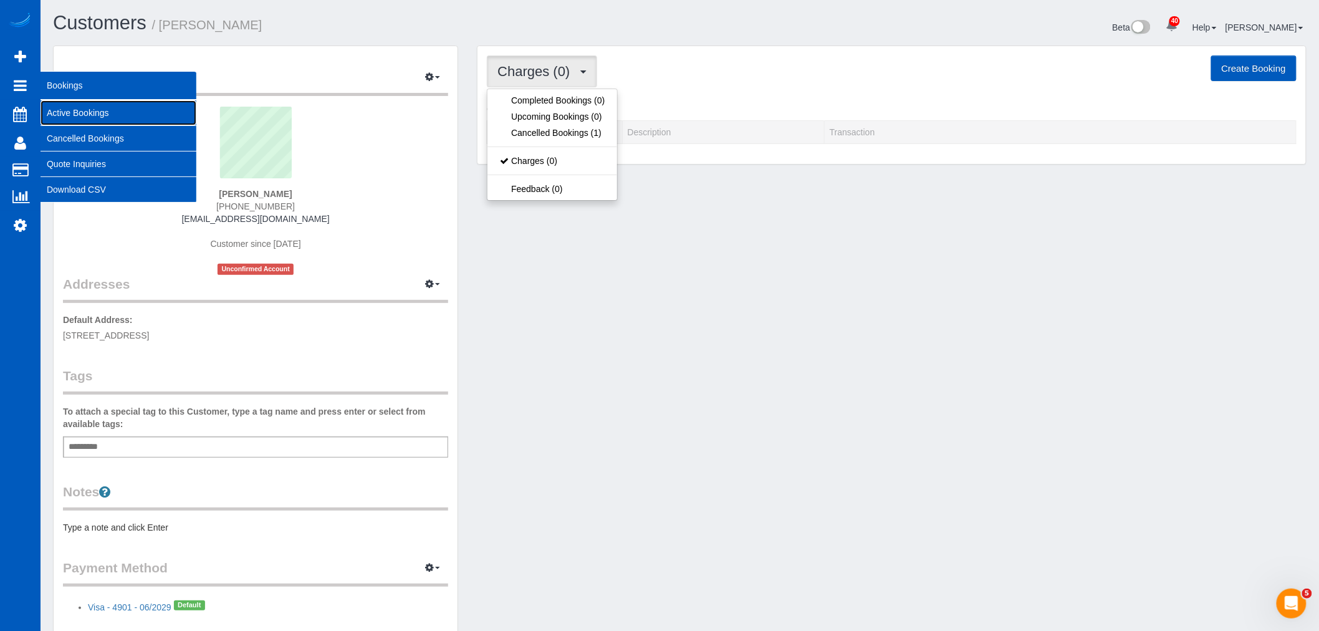
click at [103, 107] on link "Active Bookings" at bounding box center [119, 112] width 156 height 25
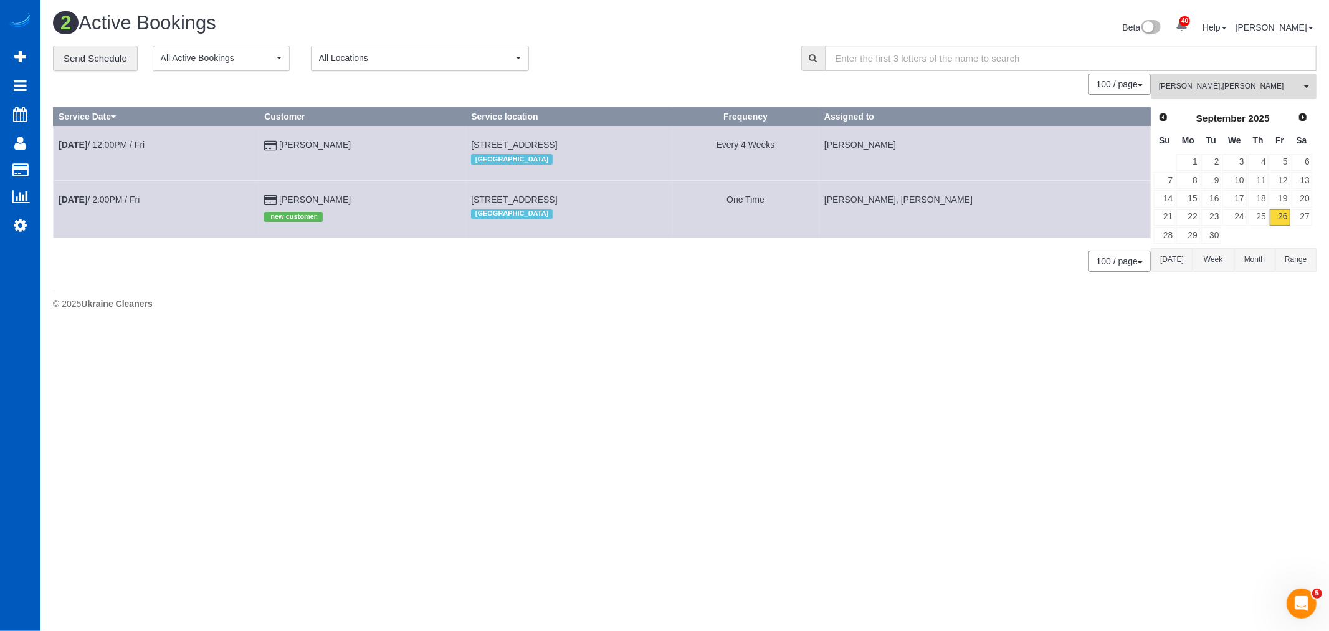
click at [1219, 75] on button "Olena Stratonova , Raissa Radionova All Teams" at bounding box center [1234, 87] width 165 height 26
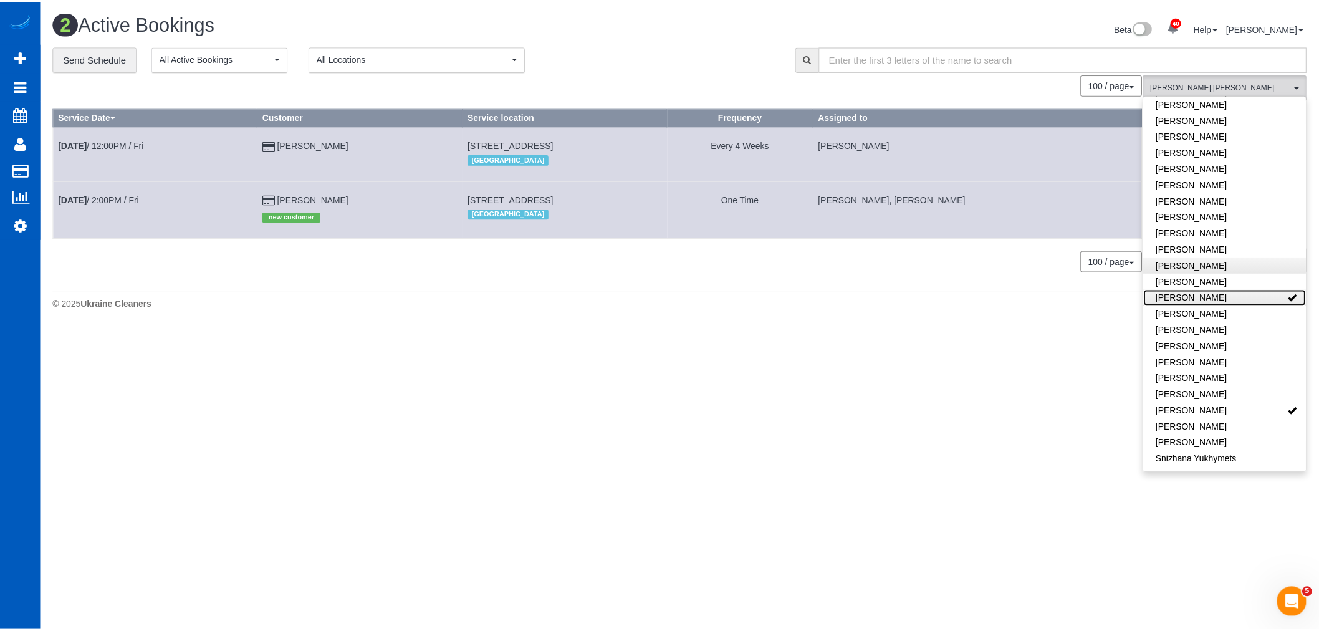
scroll to position [541, 0]
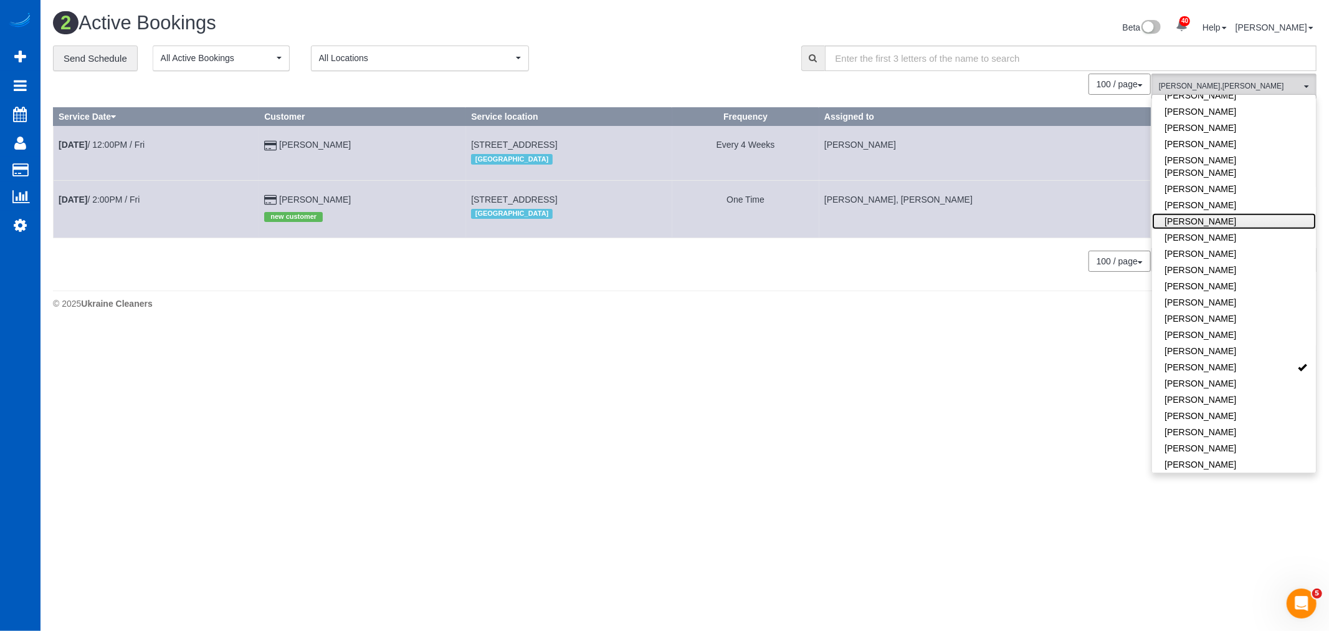
click at [1206, 213] on link "Nataliia Dobrovolska" at bounding box center [1234, 221] width 164 height 16
click at [1205, 229] on link "Nataliia Moskalenko" at bounding box center [1234, 237] width 164 height 16
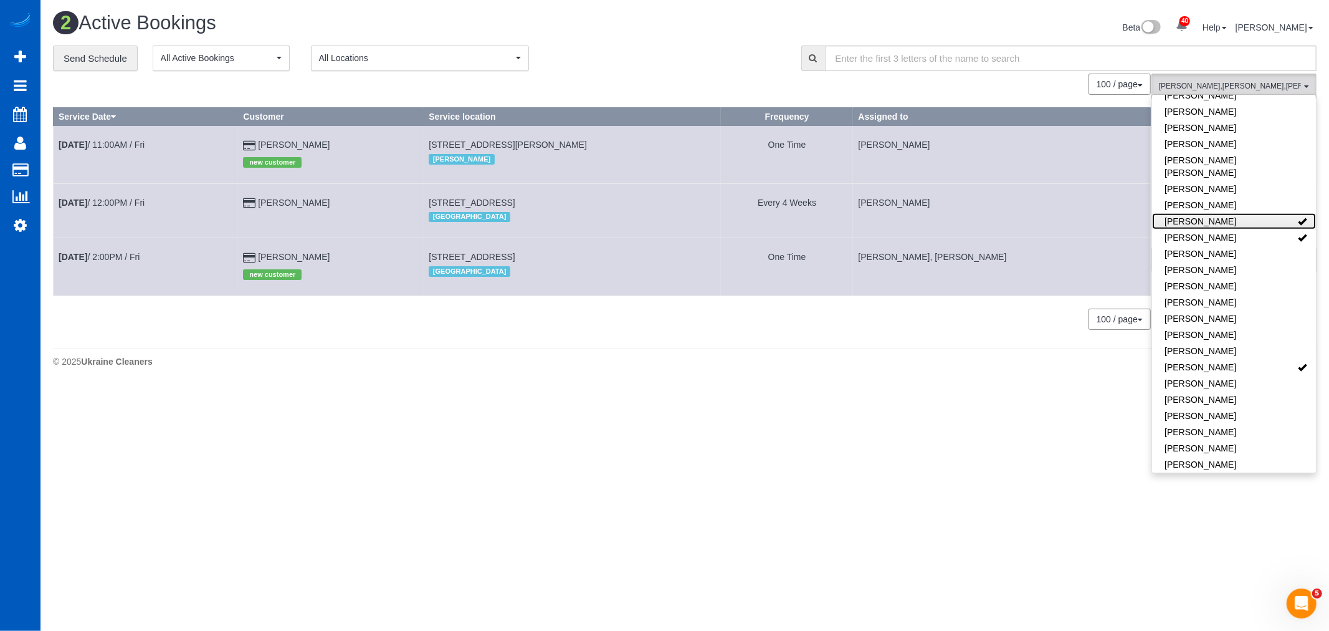
click at [1211, 213] on link "Nataliia Dobrovolska" at bounding box center [1234, 221] width 164 height 16
click at [1232, 359] on link "Olena Stratonova" at bounding box center [1234, 367] width 164 height 16
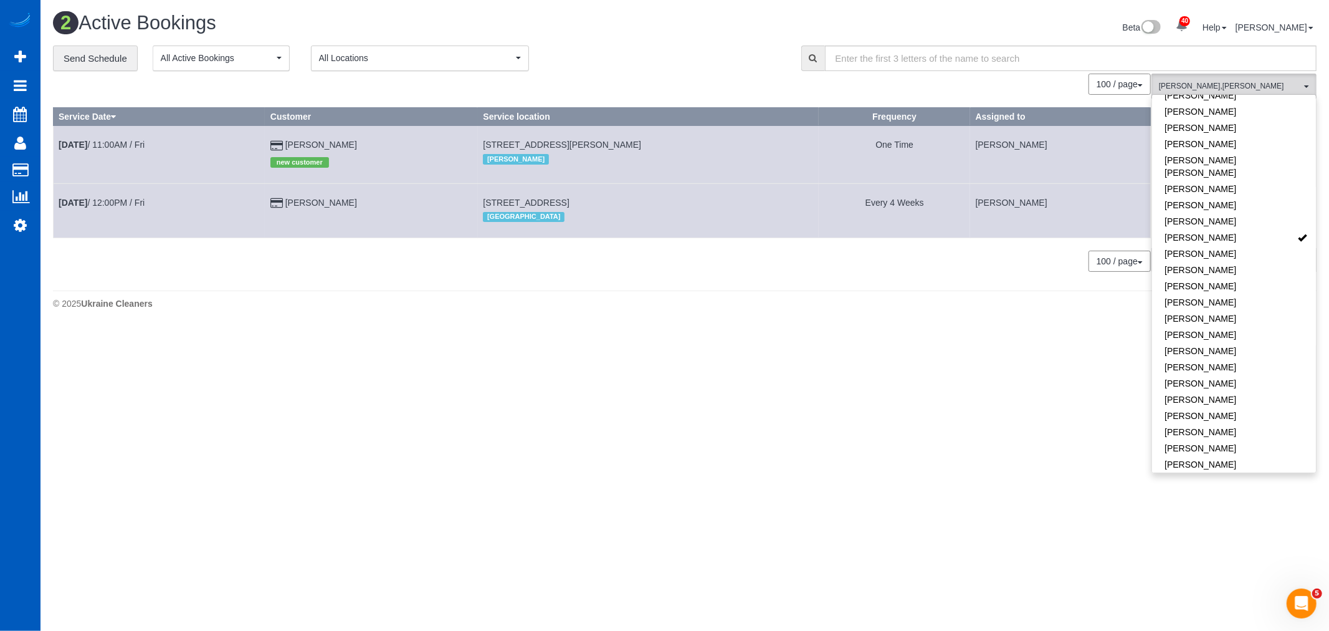
click at [1257, 472] on link "[PERSON_NAME]" at bounding box center [1234, 480] width 164 height 16
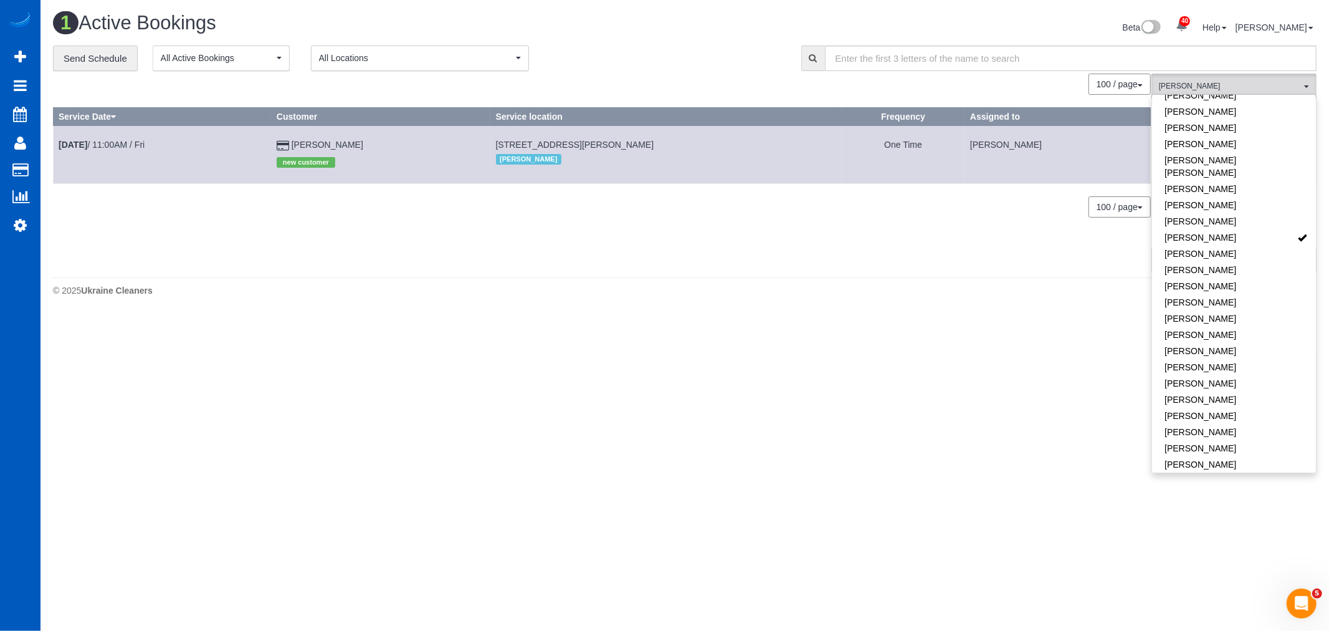
click at [1051, 381] on body "40 Beta Your Notifications You have 0 alerts × You have 4 to charge for 09/24/2…" at bounding box center [664, 315] width 1329 height 631
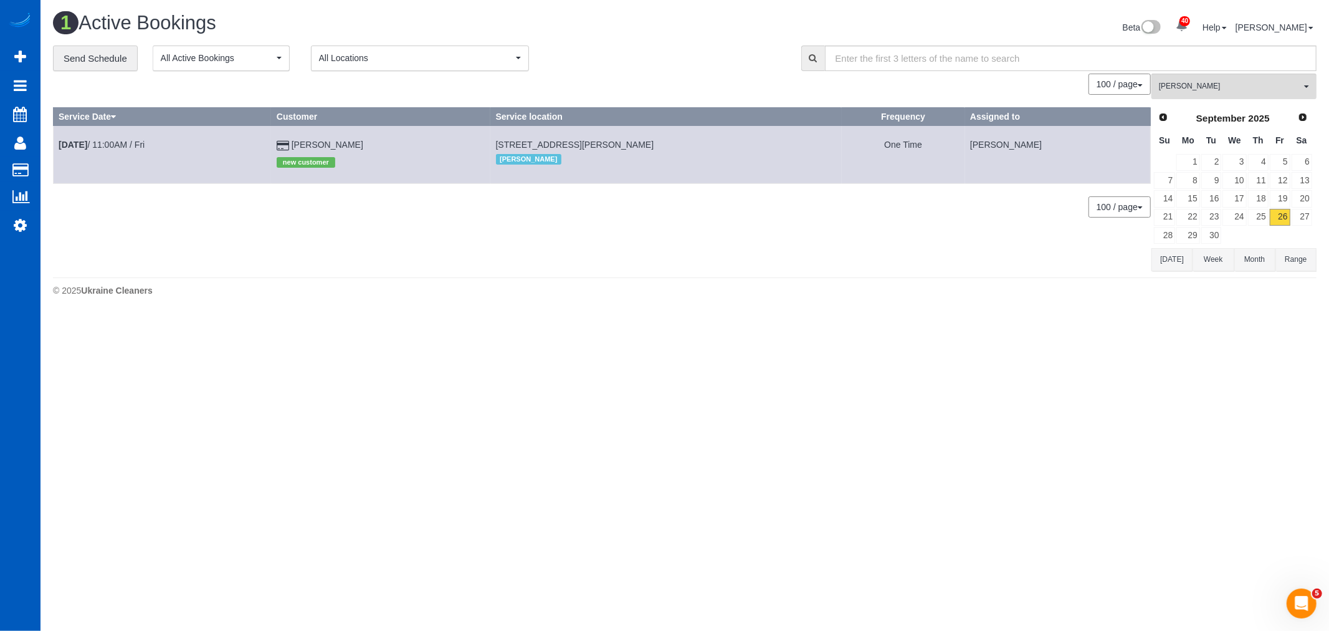
click at [83, 139] on td "Sep 26th / 11:00AM / Fri" at bounding box center [163, 154] width 218 height 57
click at [77, 145] on b "Sep 26th" at bounding box center [73, 145] width 29 height 10
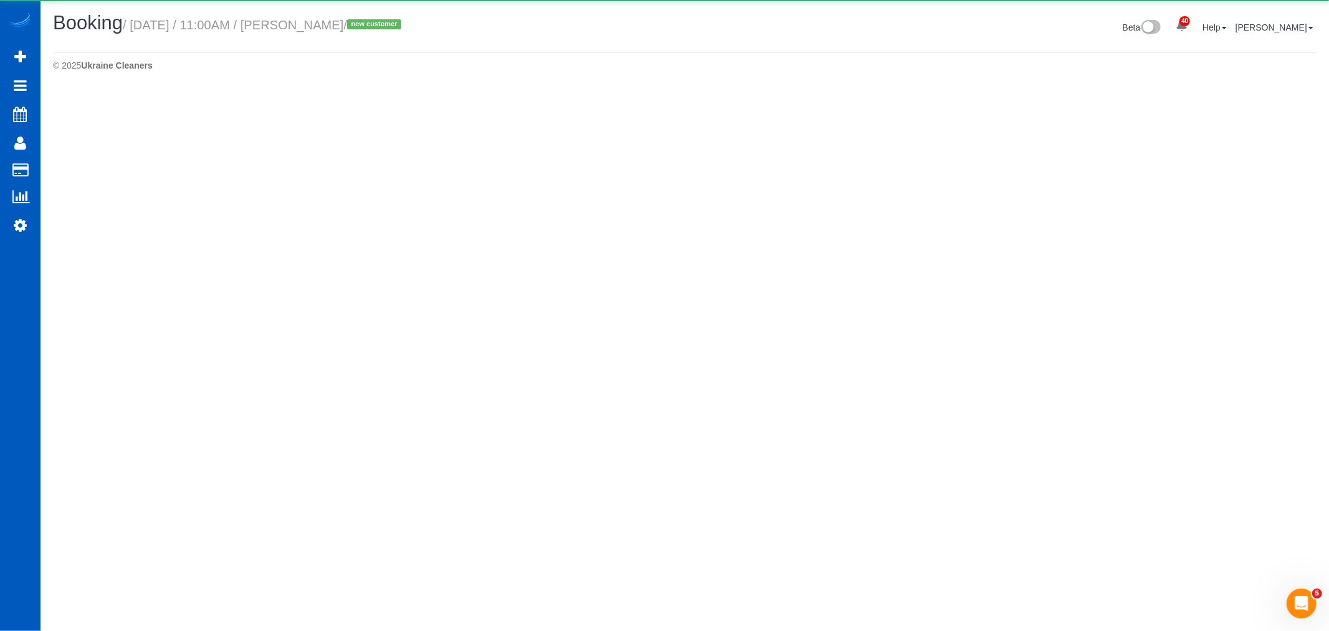
select select "WA"
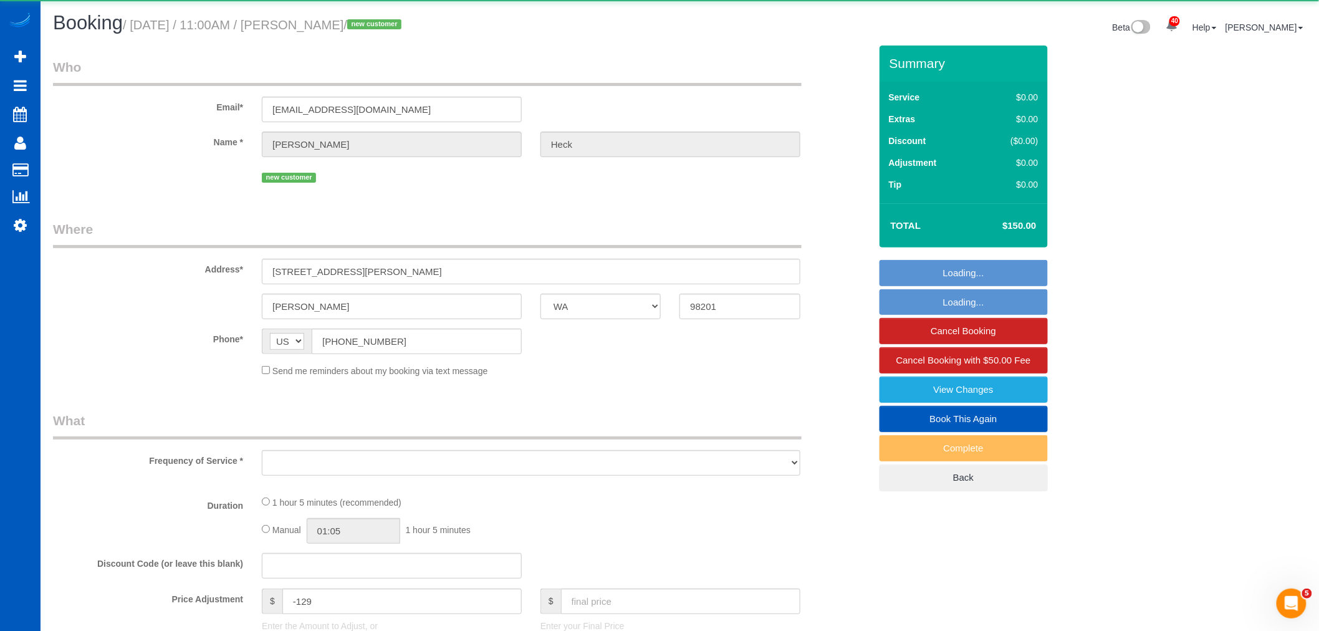
select select "object:5738"
select select "string:fspay-6088dcbd-1001-4404-8493-f1c0c8dca868"
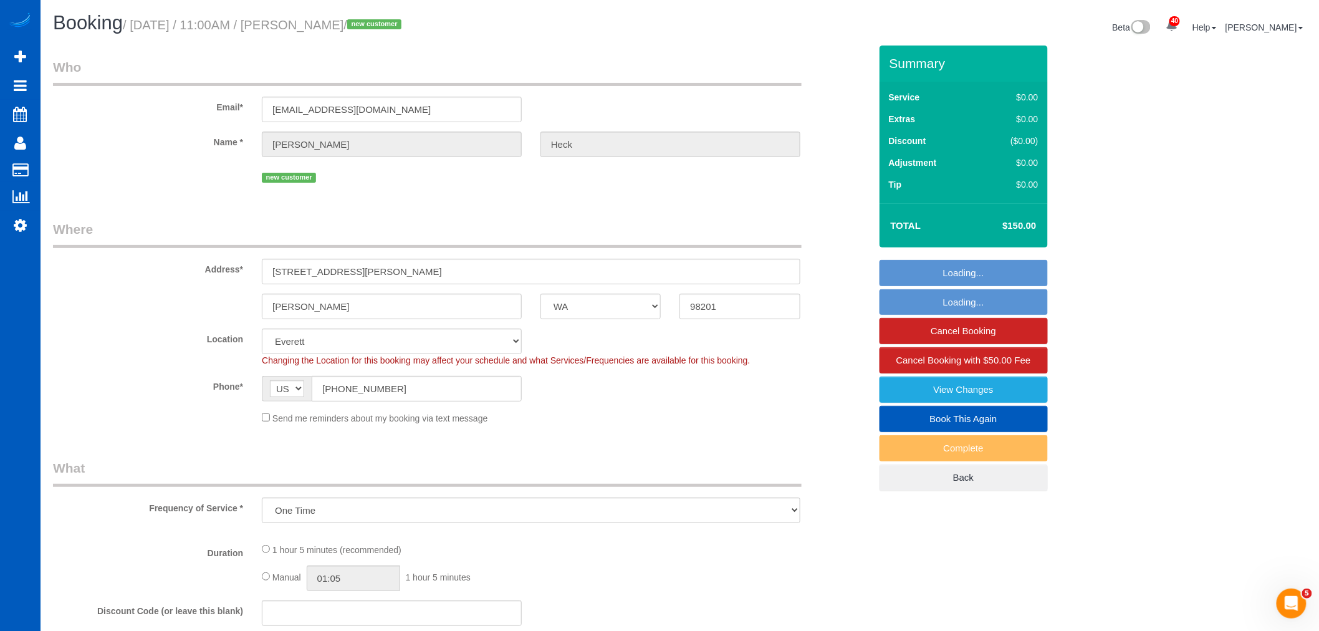
select select "object:5850"
select select "199"
select select "spot10"
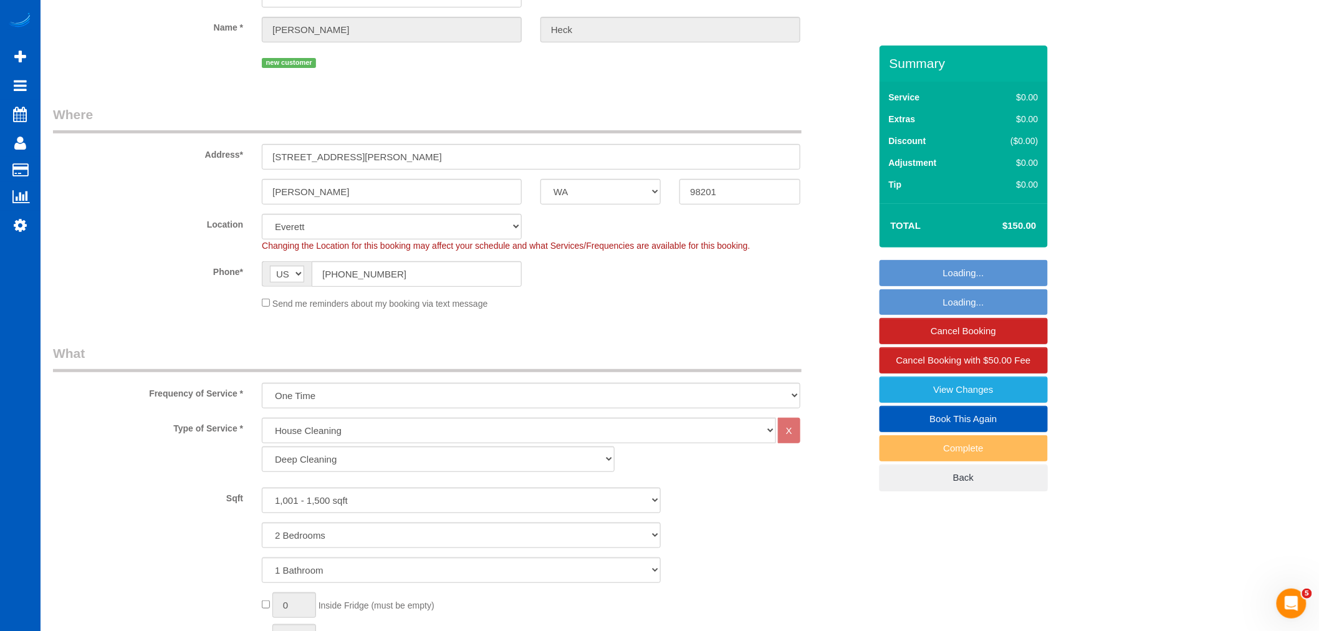
select select "1001"
select select "2"
